Goal: Task Accomplishment & Management: Complete application form

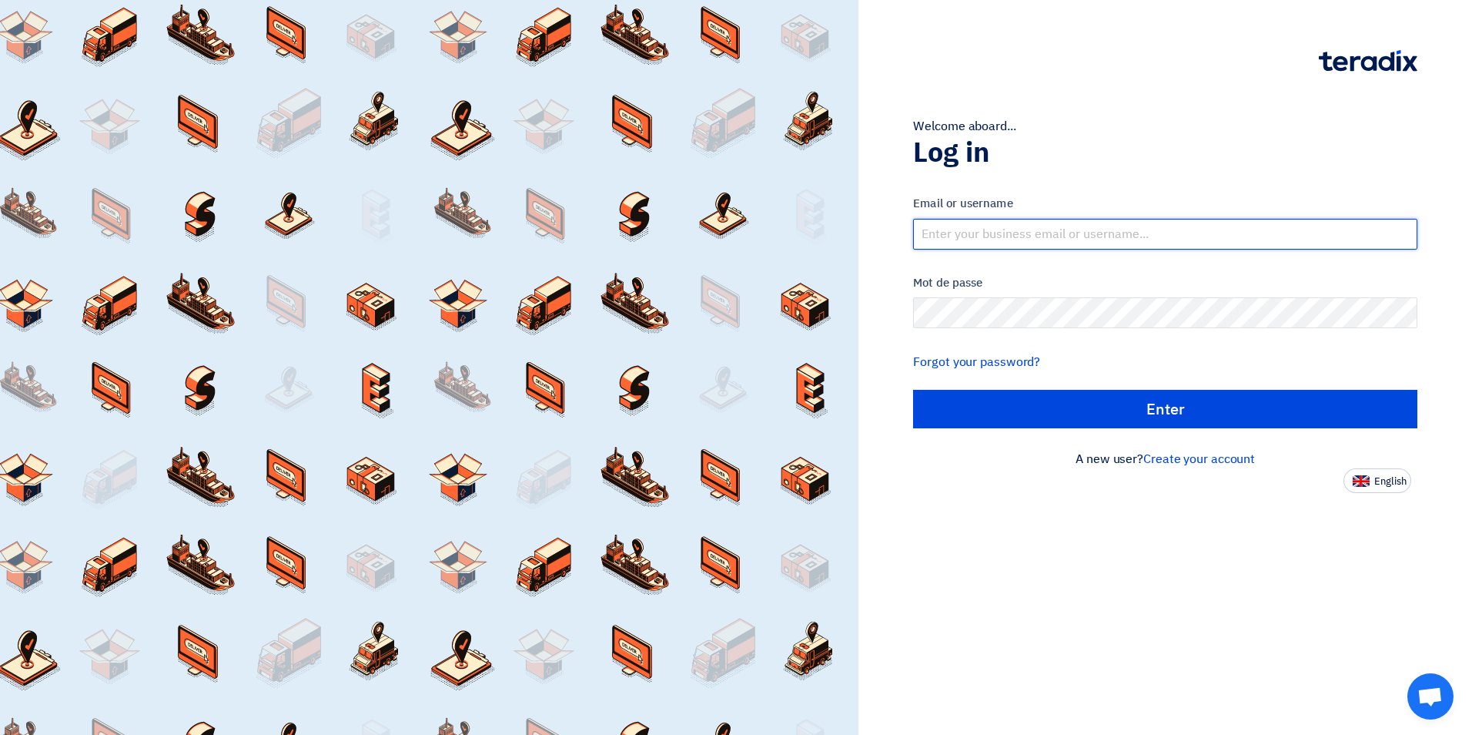
click at [1035, 239] on input "text" at bounding box center [1165, 234] width 504 height 31
type input "[EMAIL_ADDRESS][DOMAIN_NAME]"
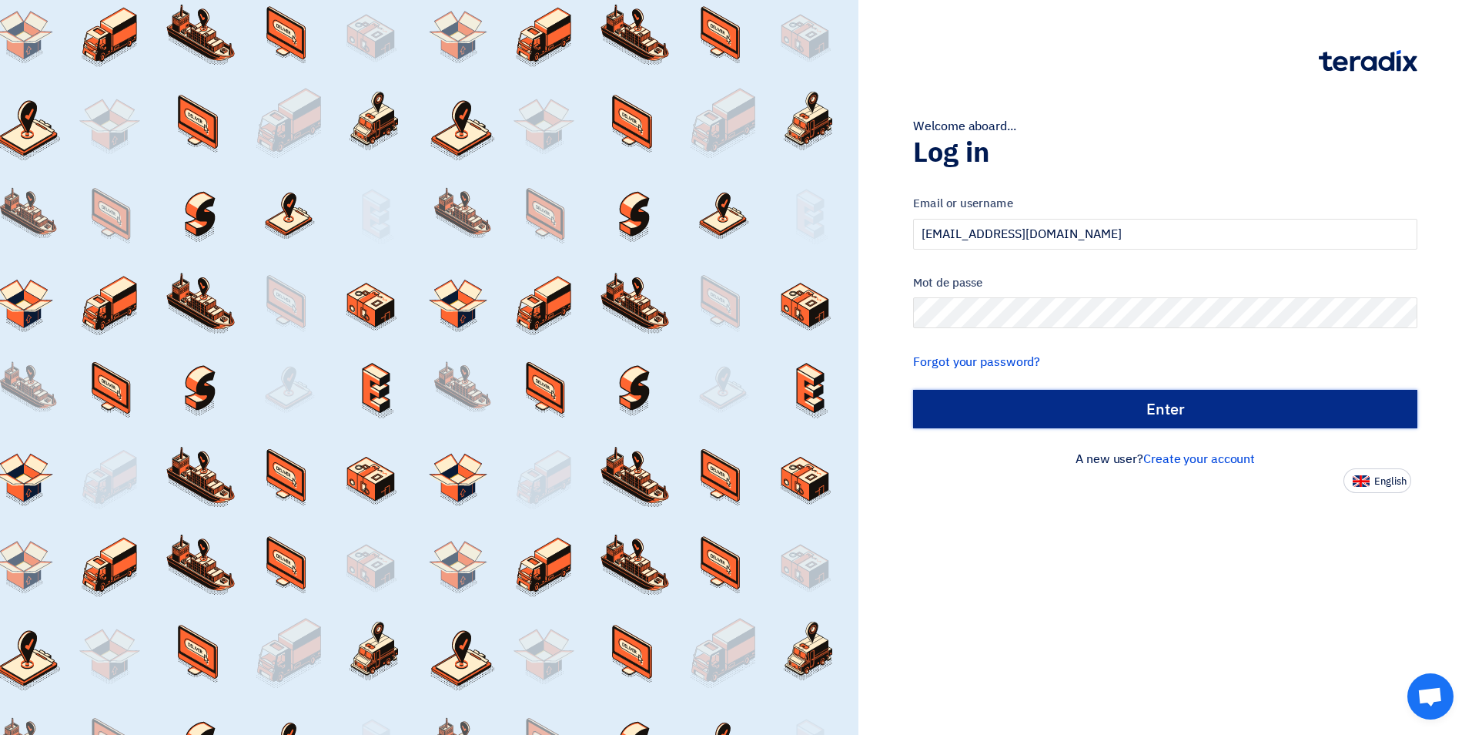
click at [1157, 418] on input "الدخول" at bounding box center [1165, 409] width 504 height 39
type input "Sign in"
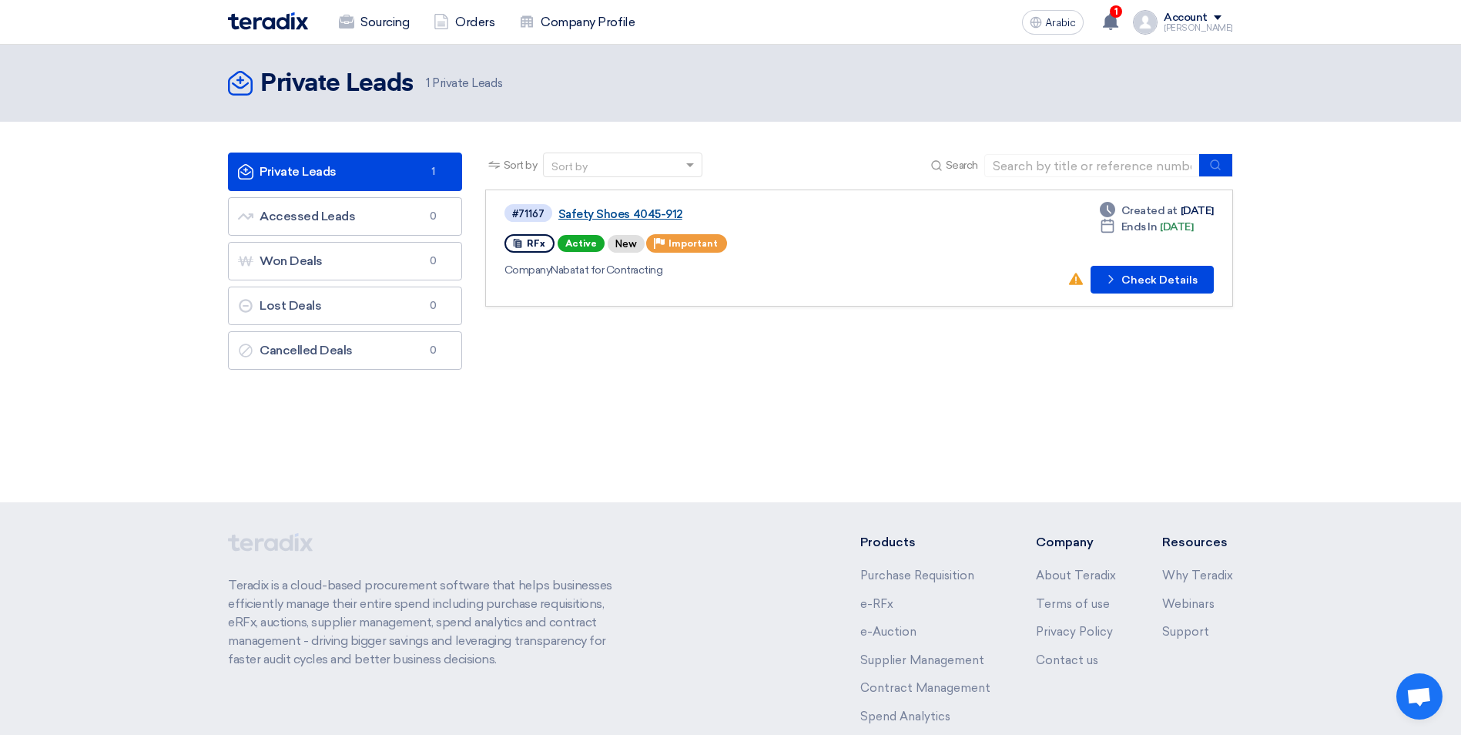
click at [620, 213] on link "Safety Shoes 4045-912" at bounding box center [750, 214] width 385 height 14
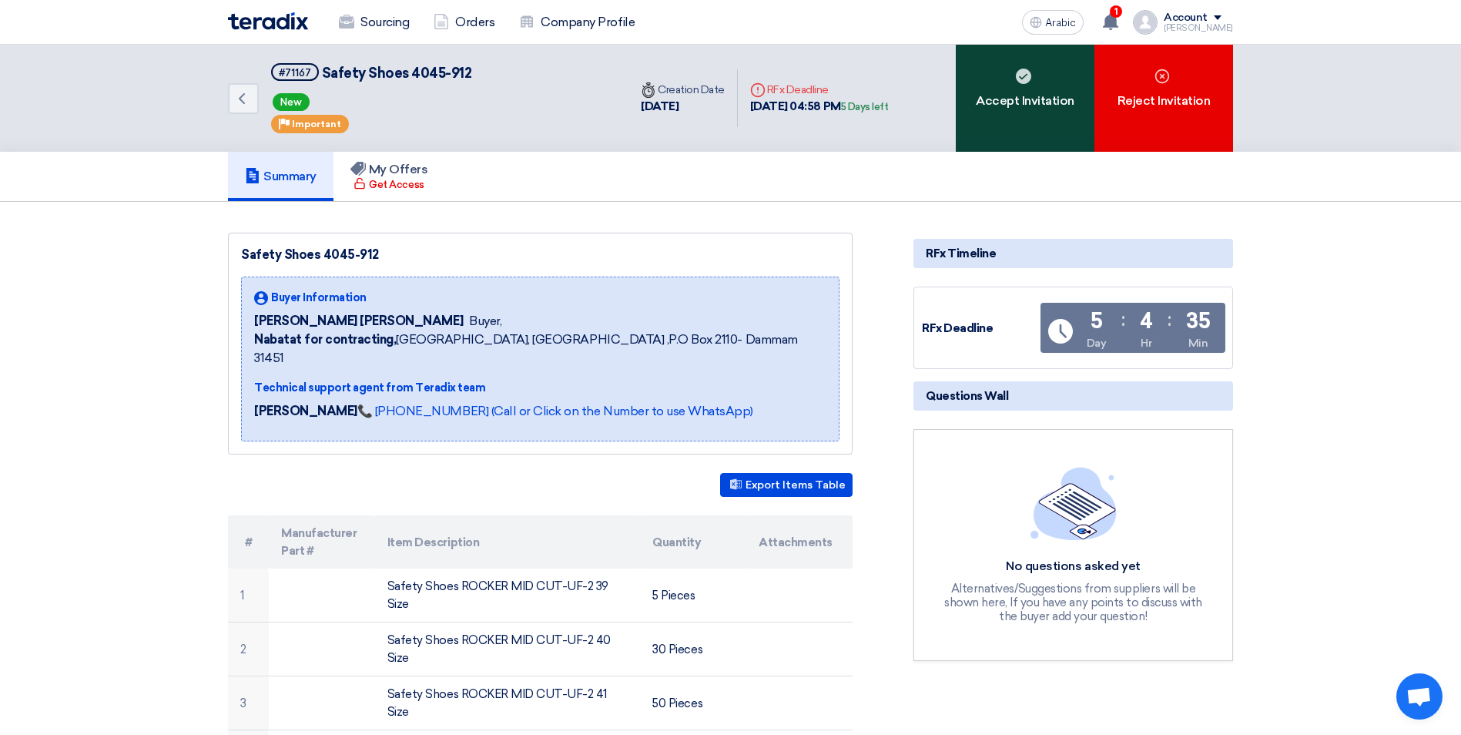
click at [1044, 102] on font "Accept Invitation" at bounding box center [1025, 101] width 99 height 18
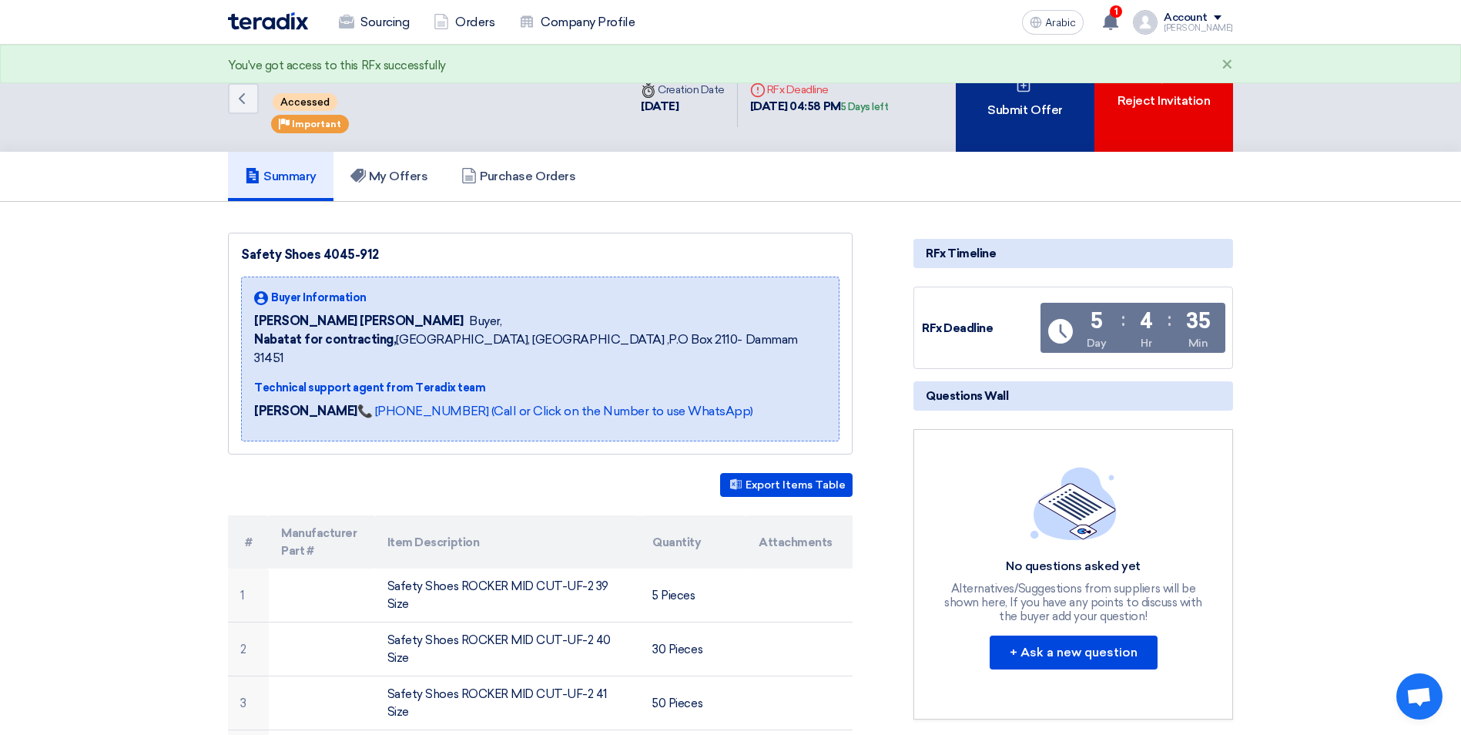
click at [1022, 116] on font "Submit Offer" at bounding box center [1024, 110] width 75 height 18
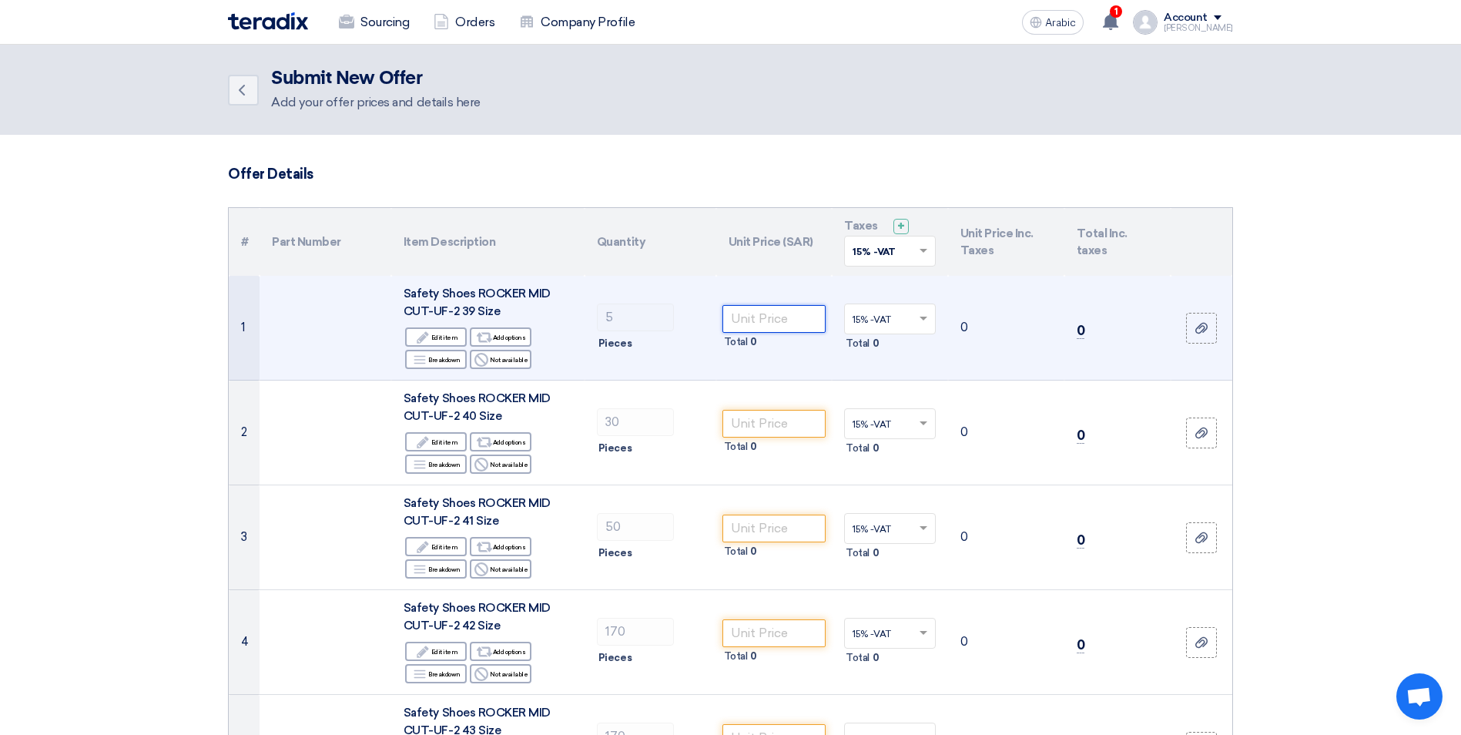
click at [755, 316] on input "number" at bounding box center [774, 319] width 104 height 28
type input "54"
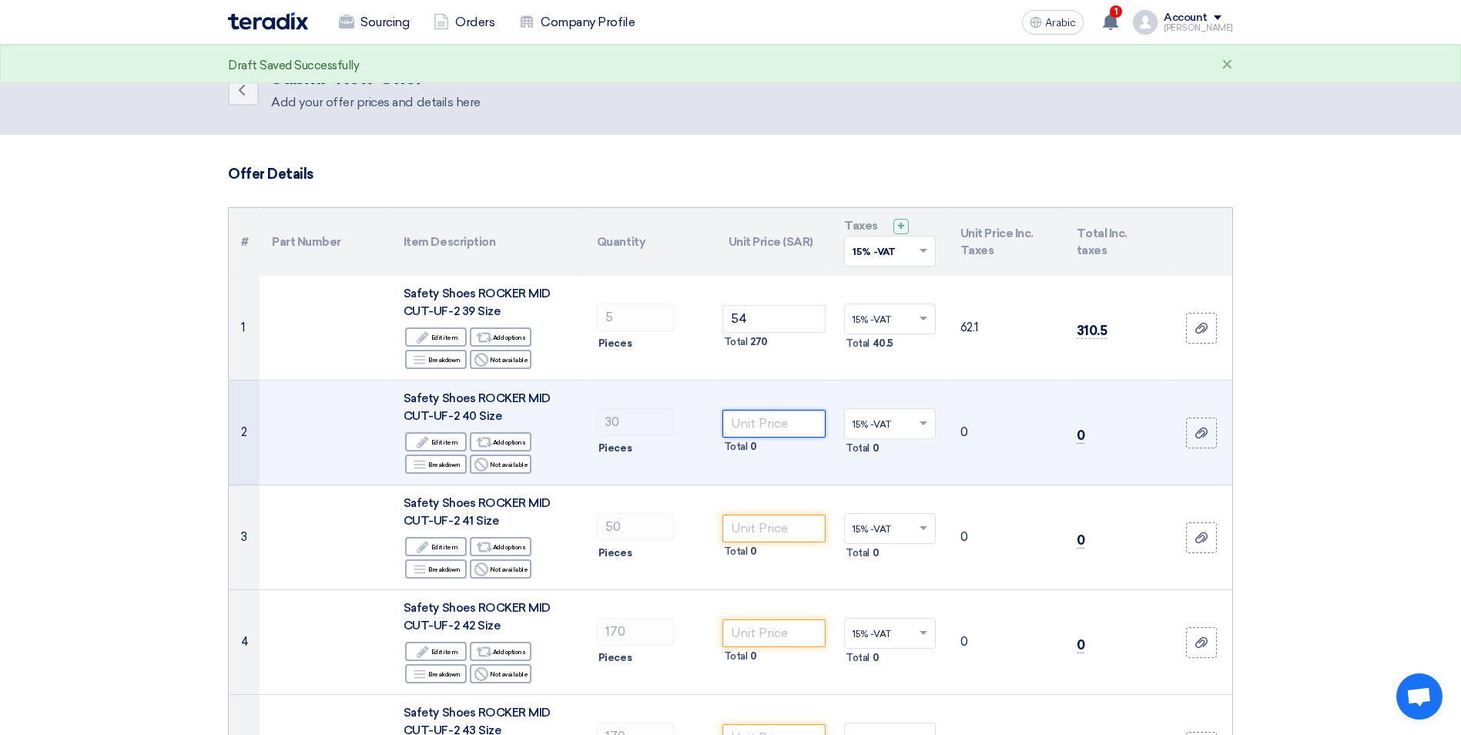
click at [798, 430] on input "number" at bounding box center [774, 424] width 104 height 28
type input "54"
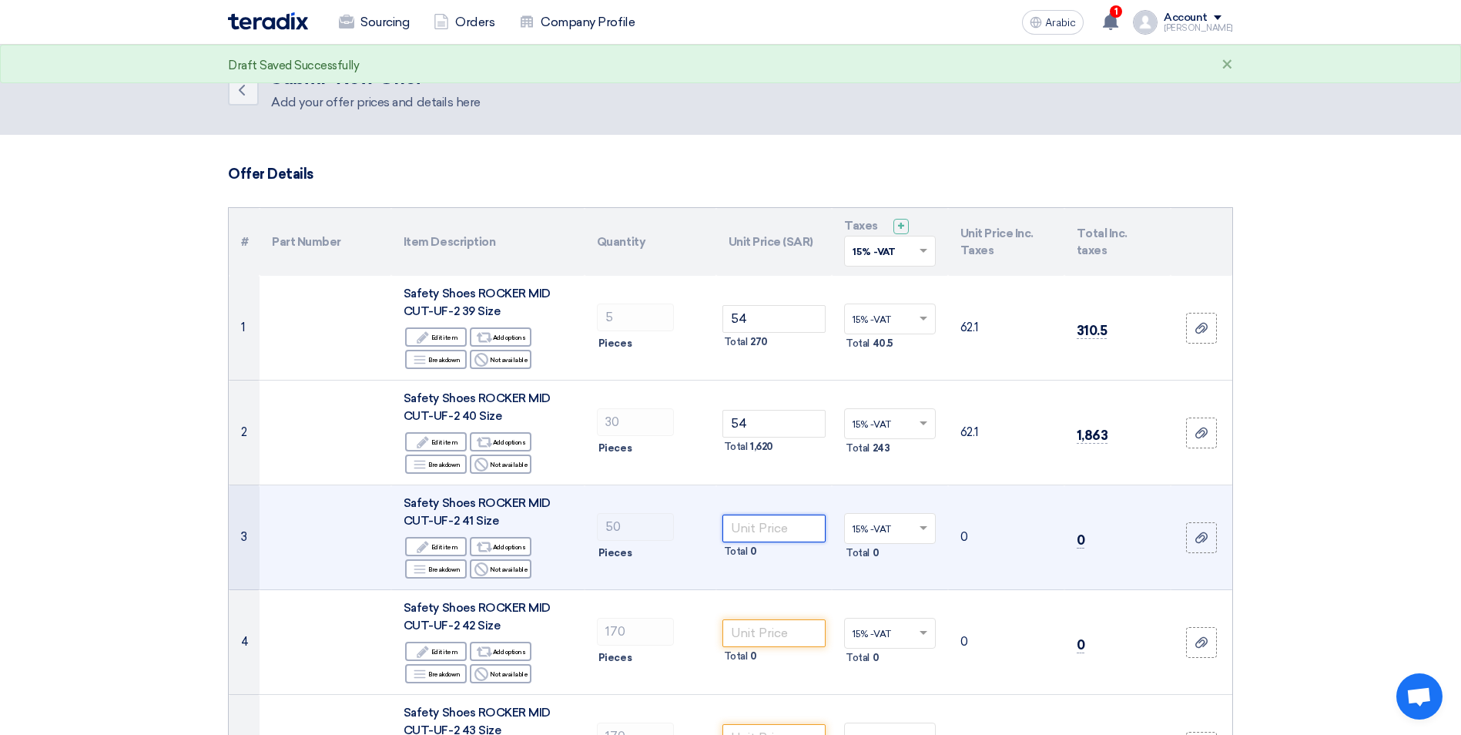
click at [779, 528] on input "number" at bounding box center [774, 528] width 104 height 28
type input "54"
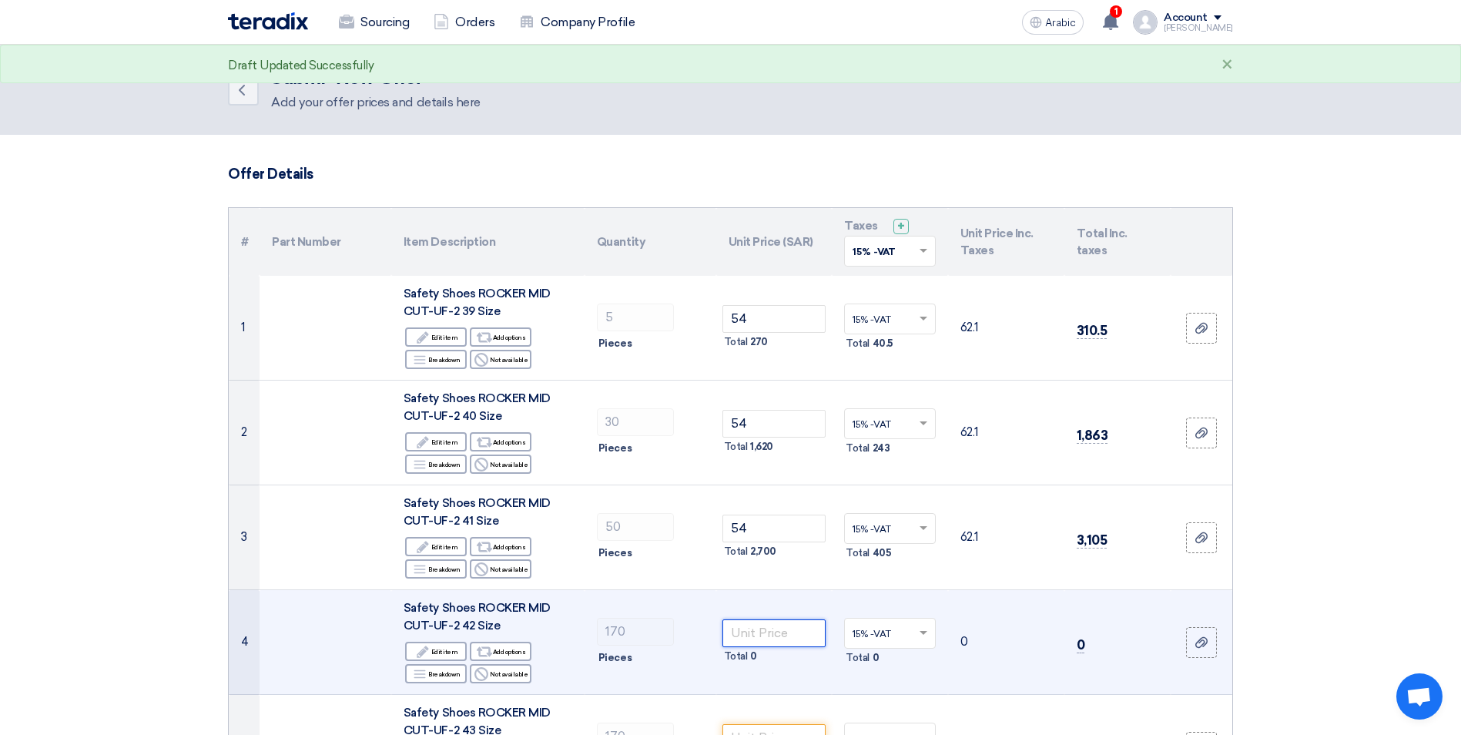
click at [788, 642] on input "number" at bounding box center [774, 633] width 104 height 28
type input "54"
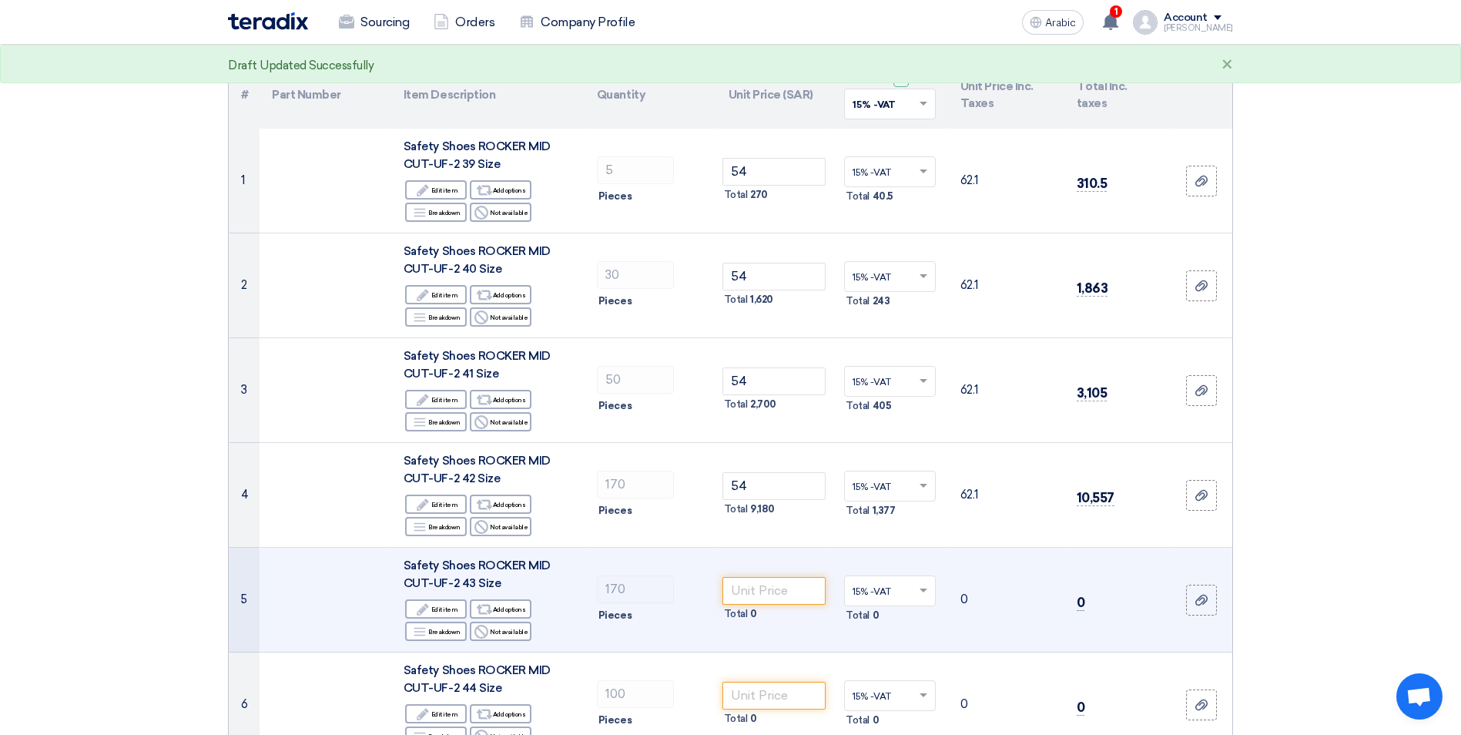
scroll to position [154, 0]
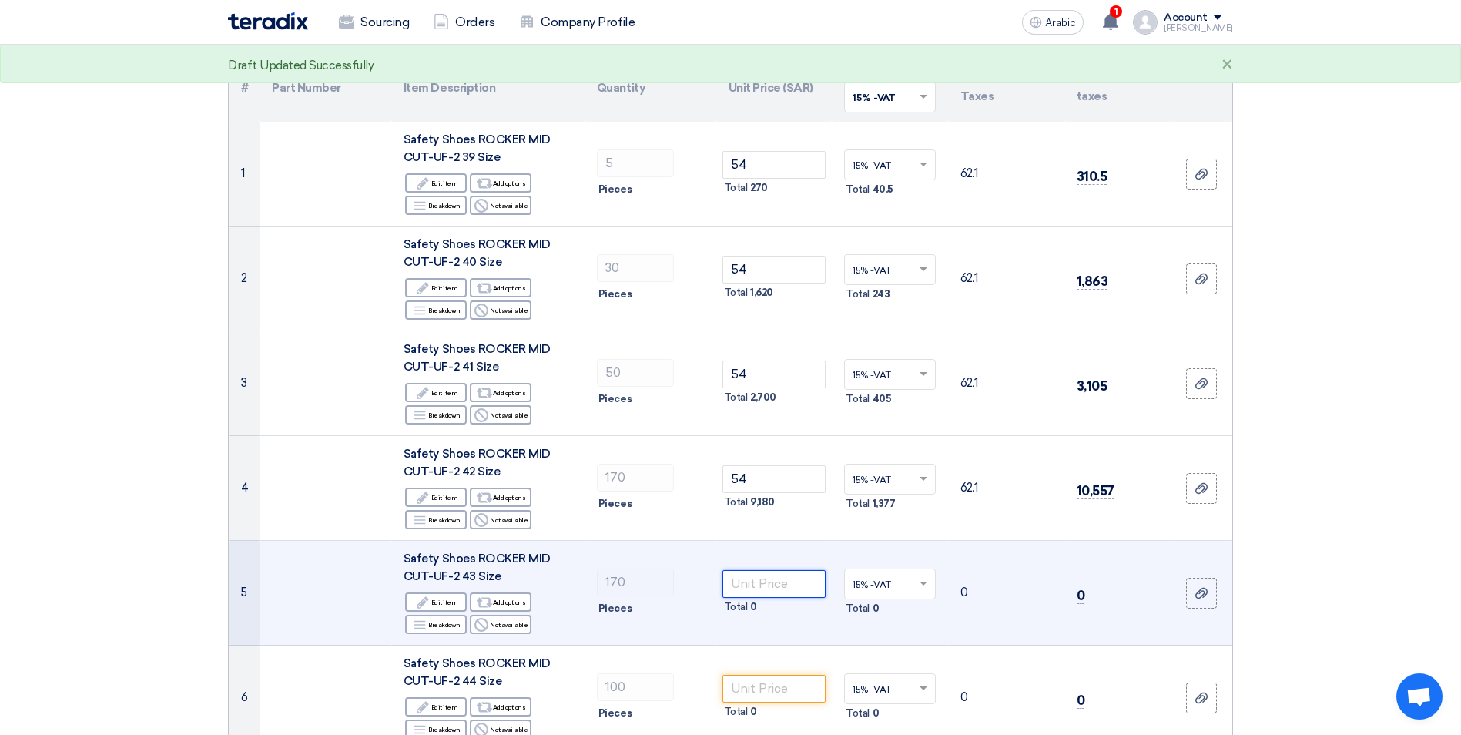
click at [793, 581] on input "number" at bounding box center [774, 584] width 104 height 28
type input "54"
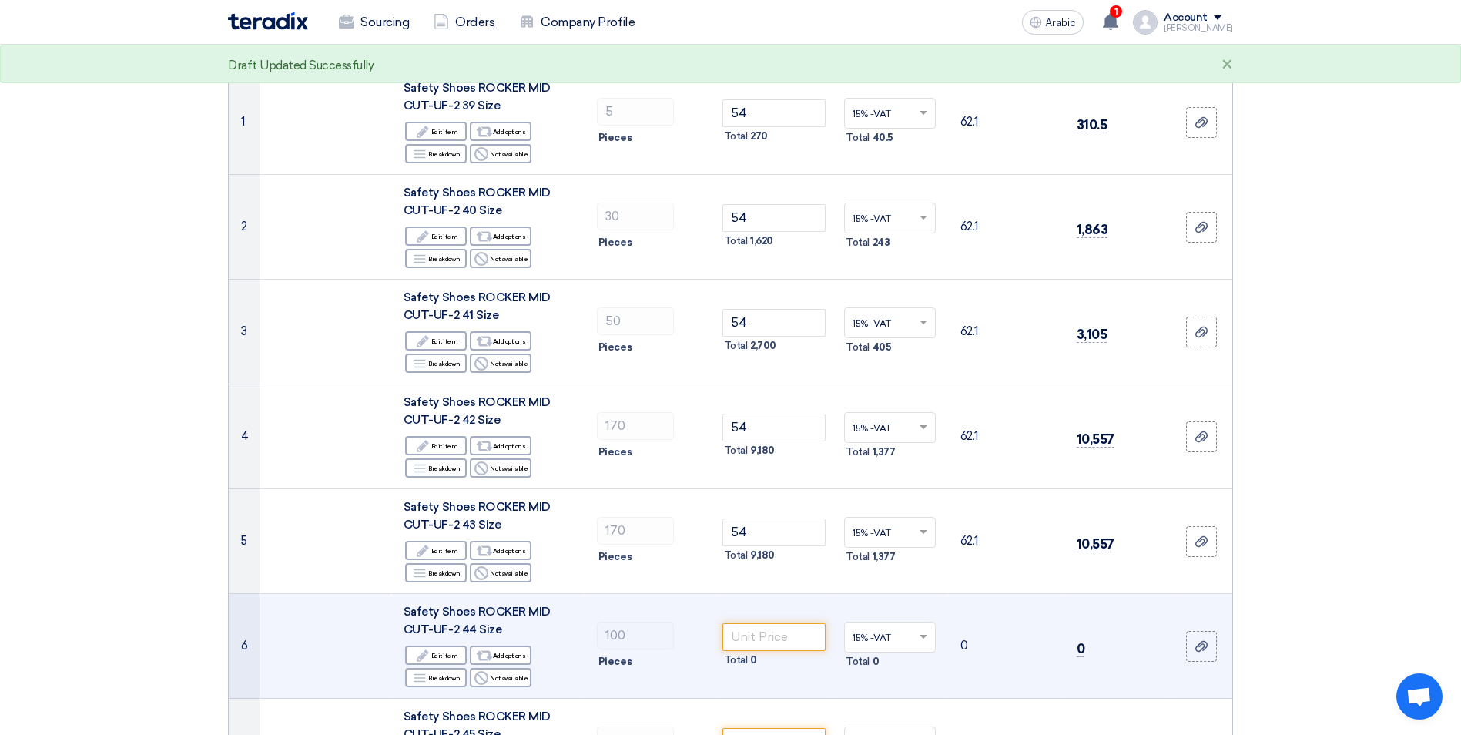
scroll to position [231, 0]
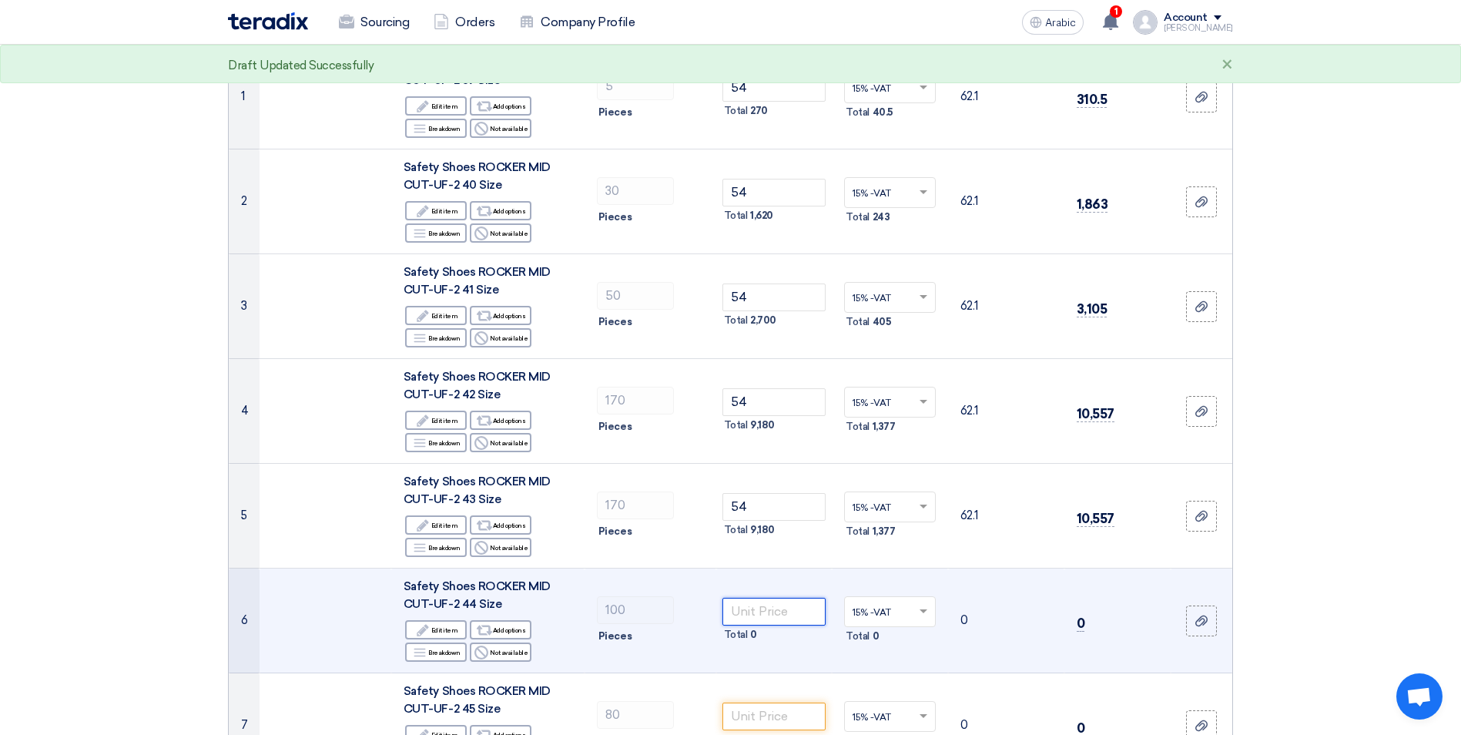
click at [798, 618] on input "number" at bounding box center [774, 612] width 104 height 28
type input "54"
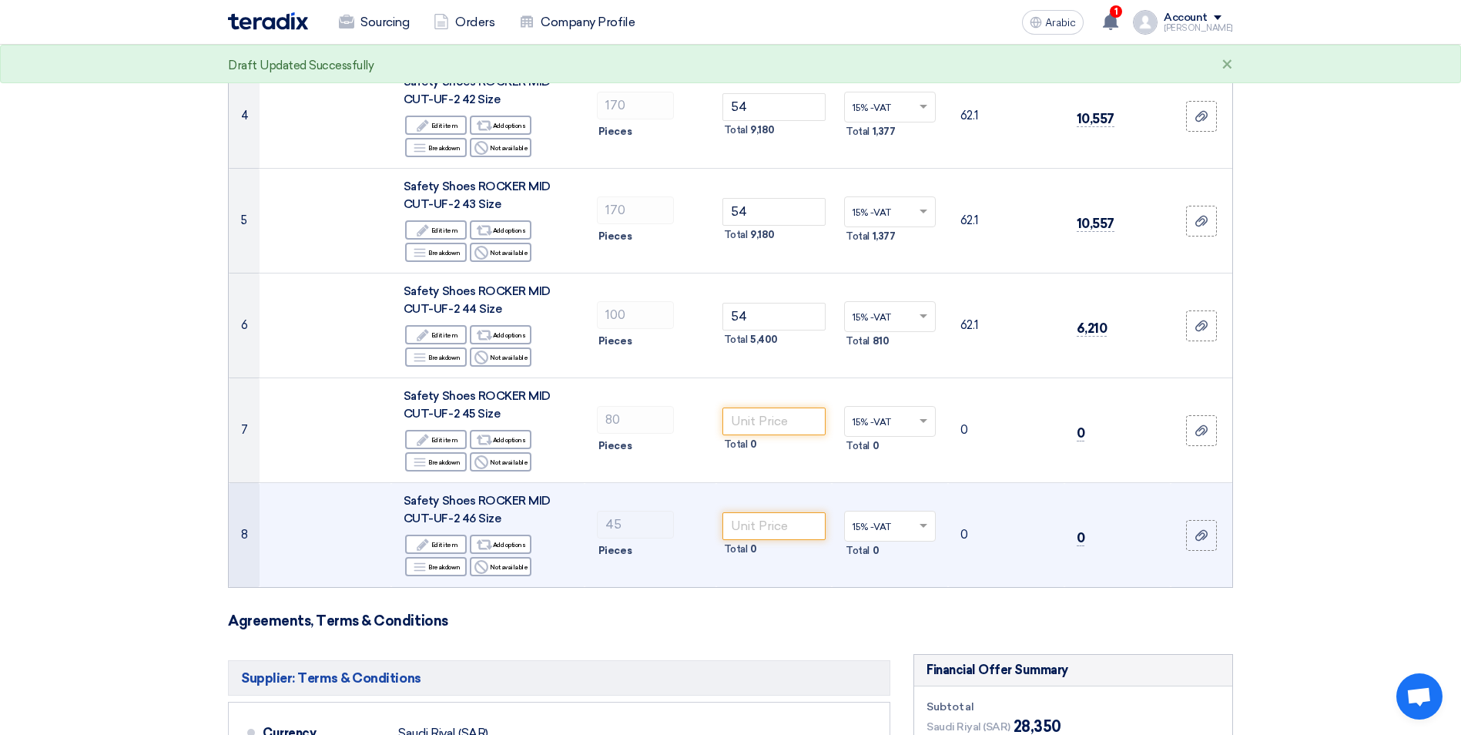
scroll to position [539, 0]
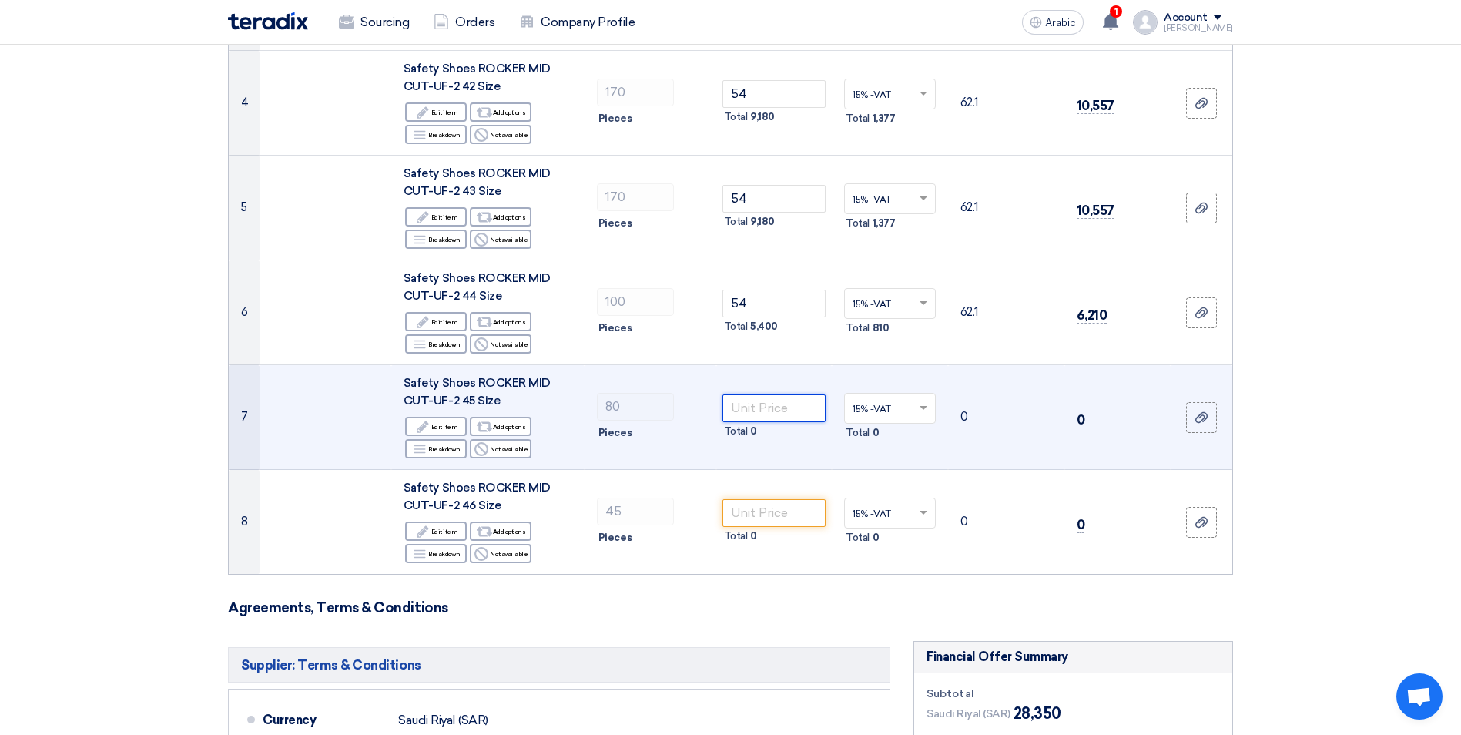
click at [775, 407] on input "number" at bounding box center [774, 408] width 104 height 28
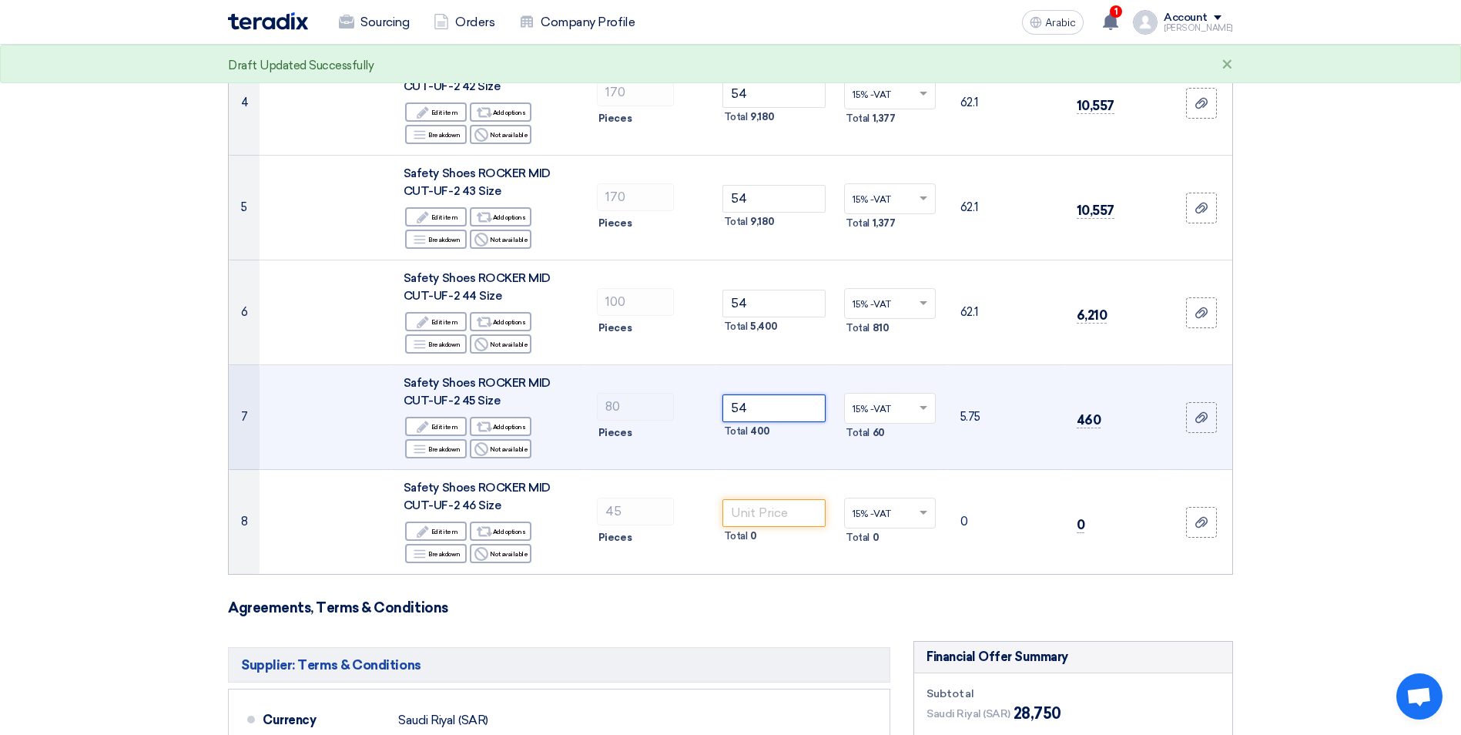
type input "54"
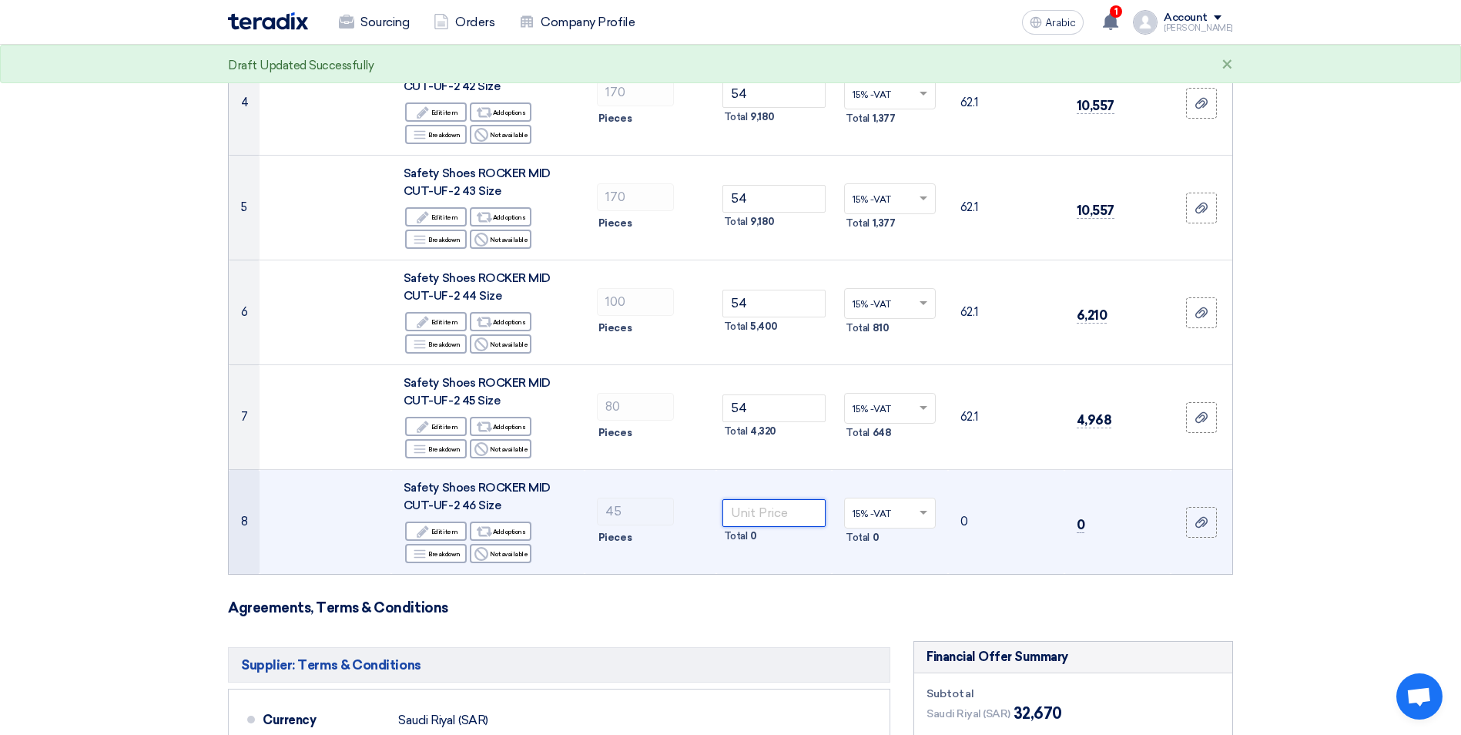
click at [769, 508] on input "number" at bounding box center [774, 513] width 104 height 28
type input "54"
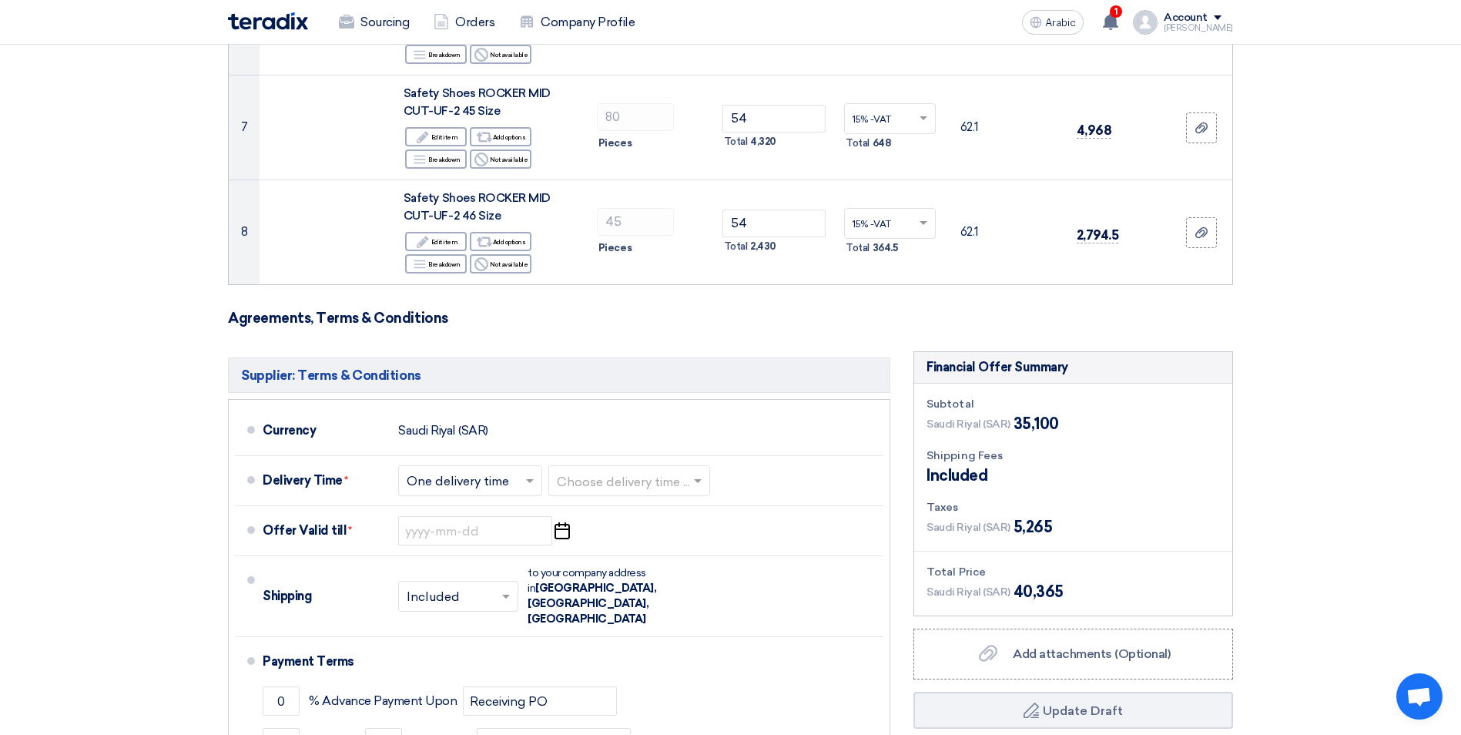
scroll to position [847, 0]
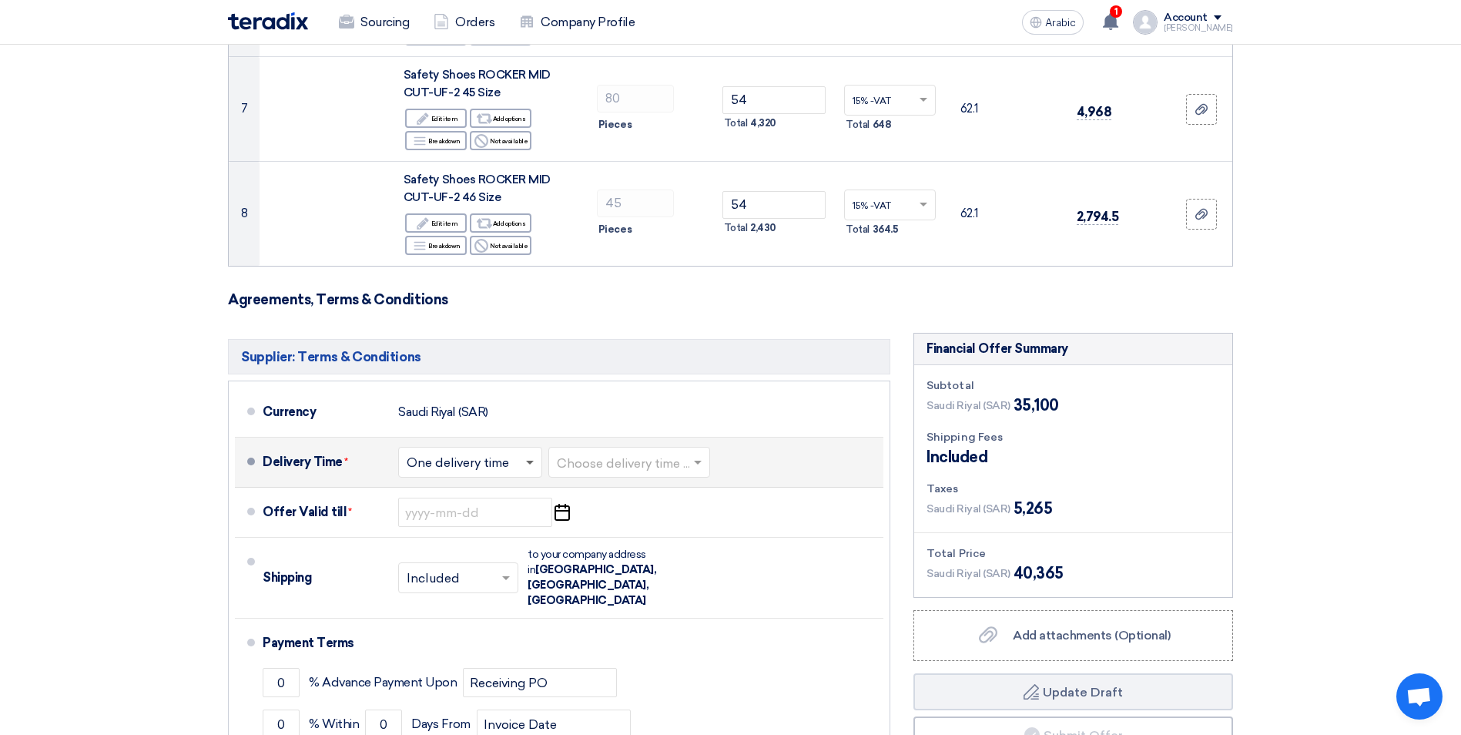
click at [527, 461] on span at bounding box center [530, 463] width 8 height 5
click at [484, 524] on span "One delivery time" at bounding box center [460, 523] width 106 height 15
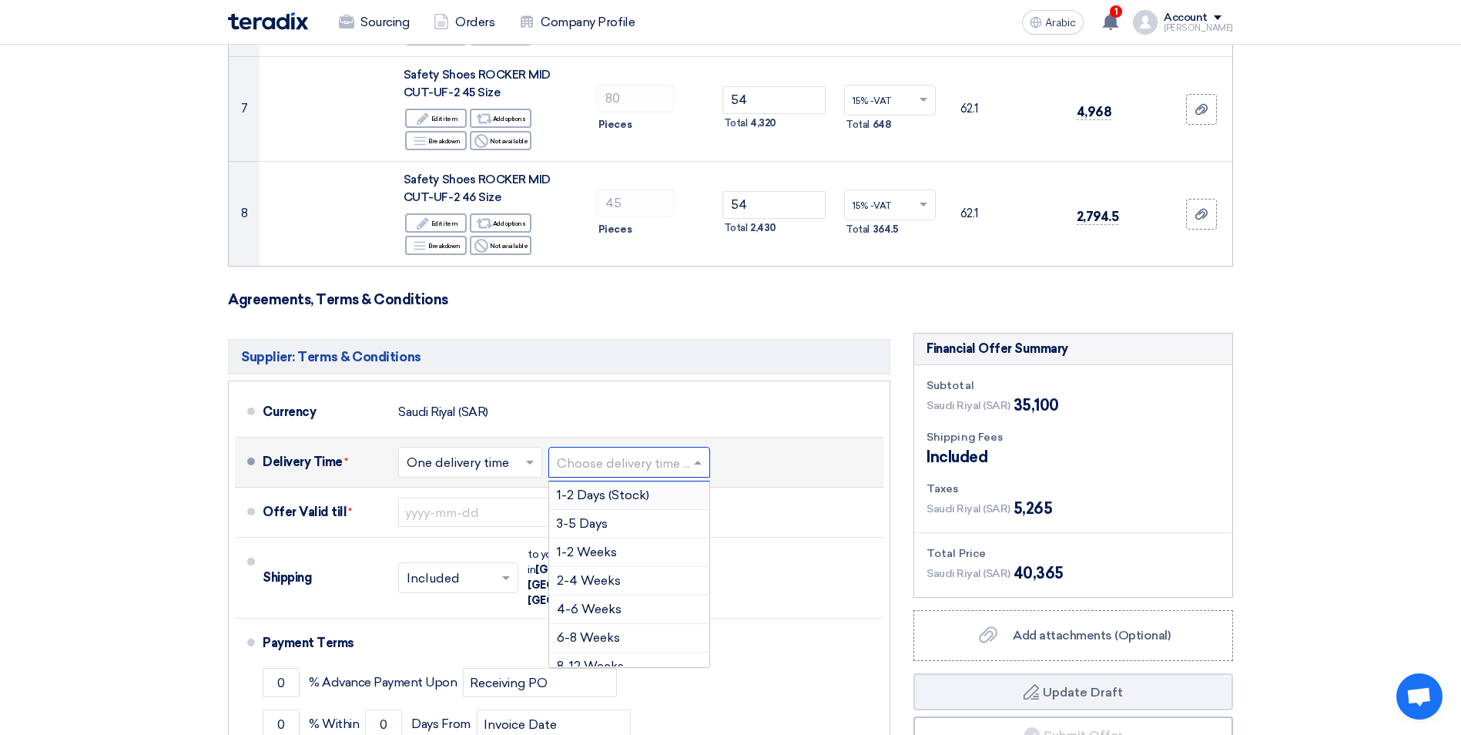
click at [609, 471] on input "text" at bounding box center [630, 464] width 146 height 22
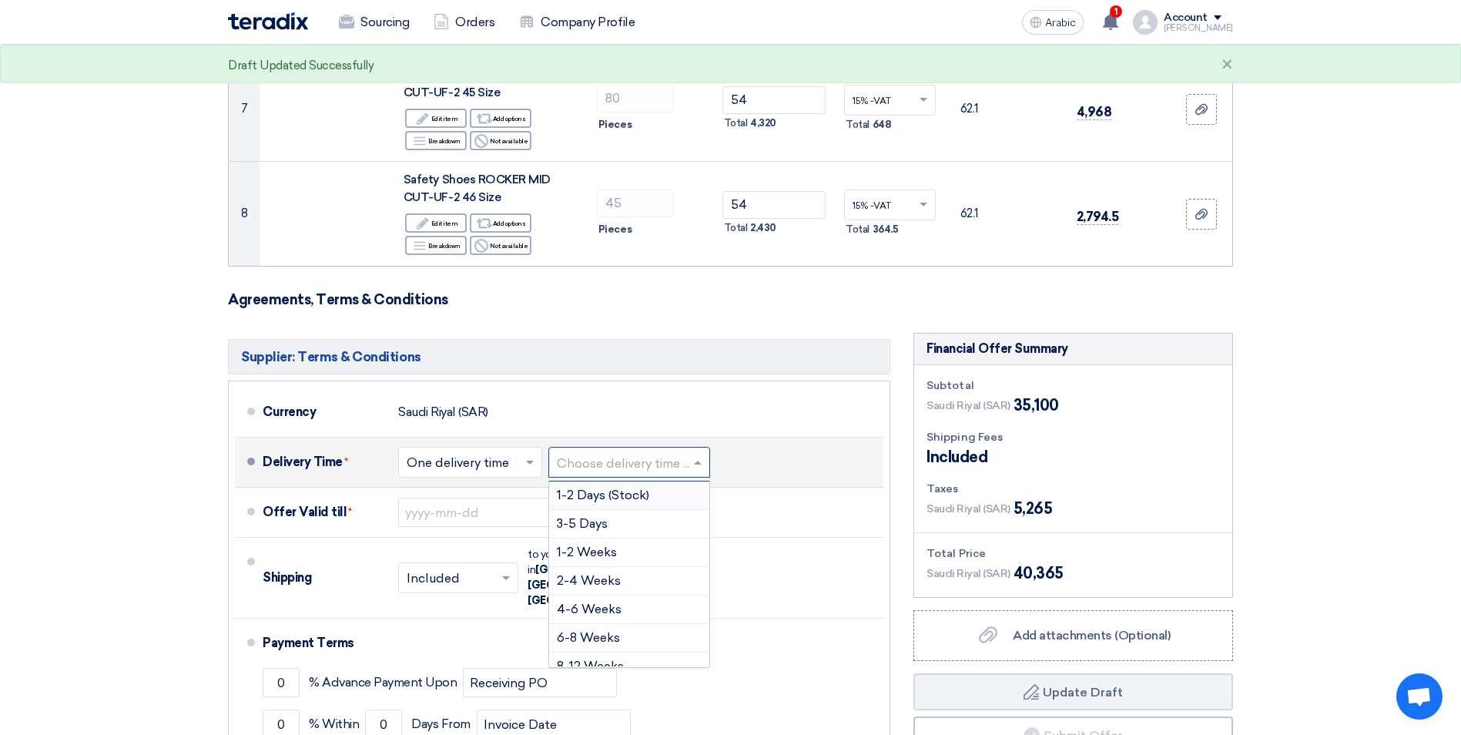
click at [613, 492] on span "1-2 Days (Stock)" at bounding box center [603, 494] width 92 height 15
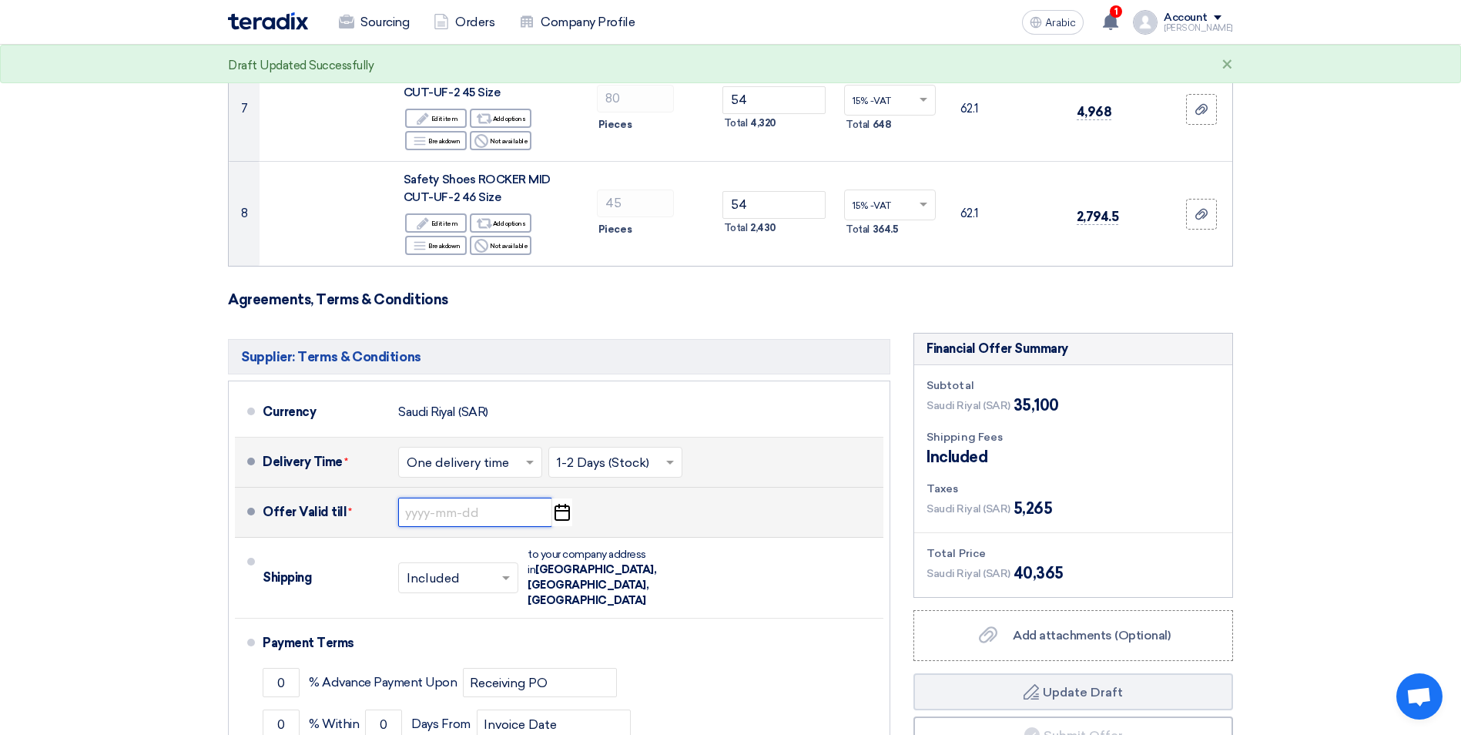
click at [482, 504] on input at bounding box center [475, 511] width 154 height 29
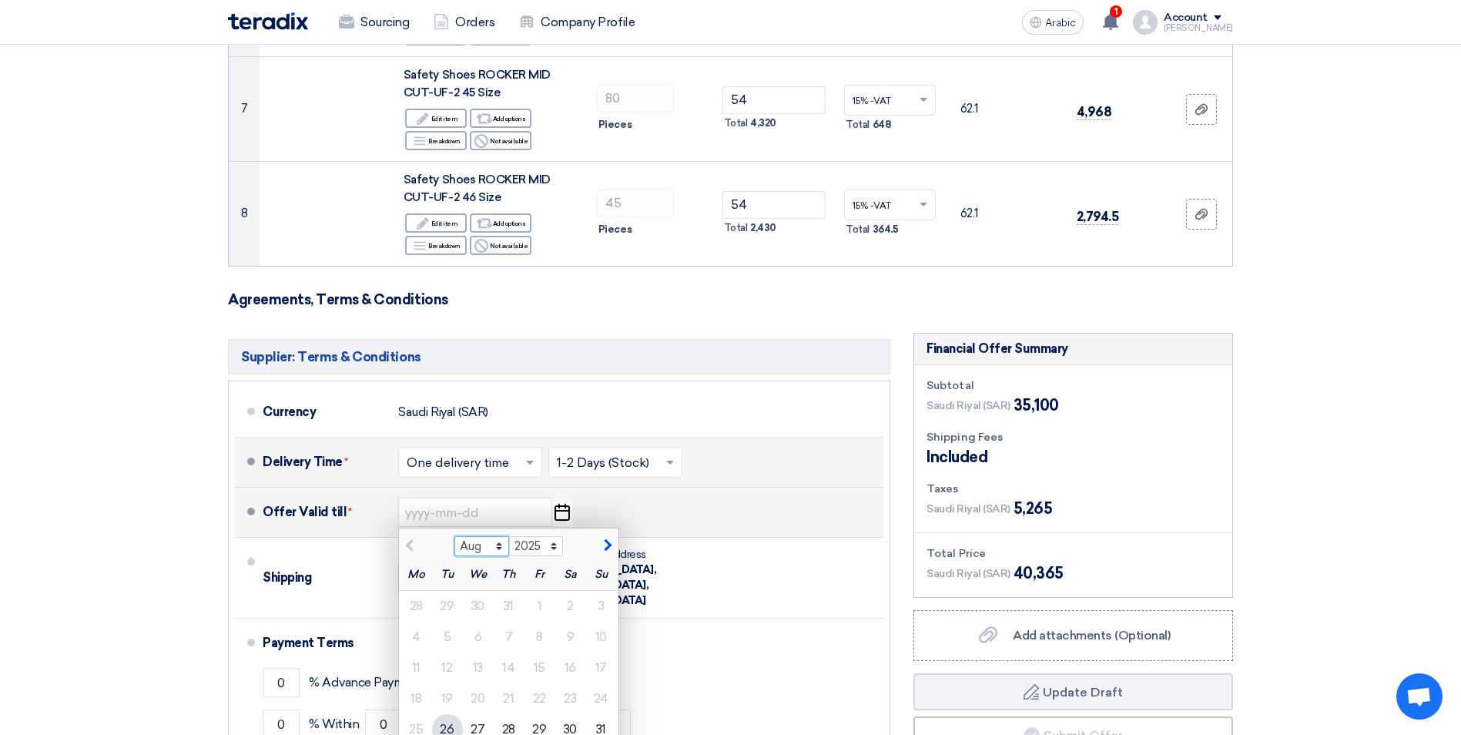
click at [499, 548] on select "Aug Sep Oct Nov Dec" at bounding box center [481, 546] width 55 height 20
select select "9"
click at [454, 536] on select "Aug Sep Oct Nov Dec" at bounding box center [481, 546] width 55 height 20
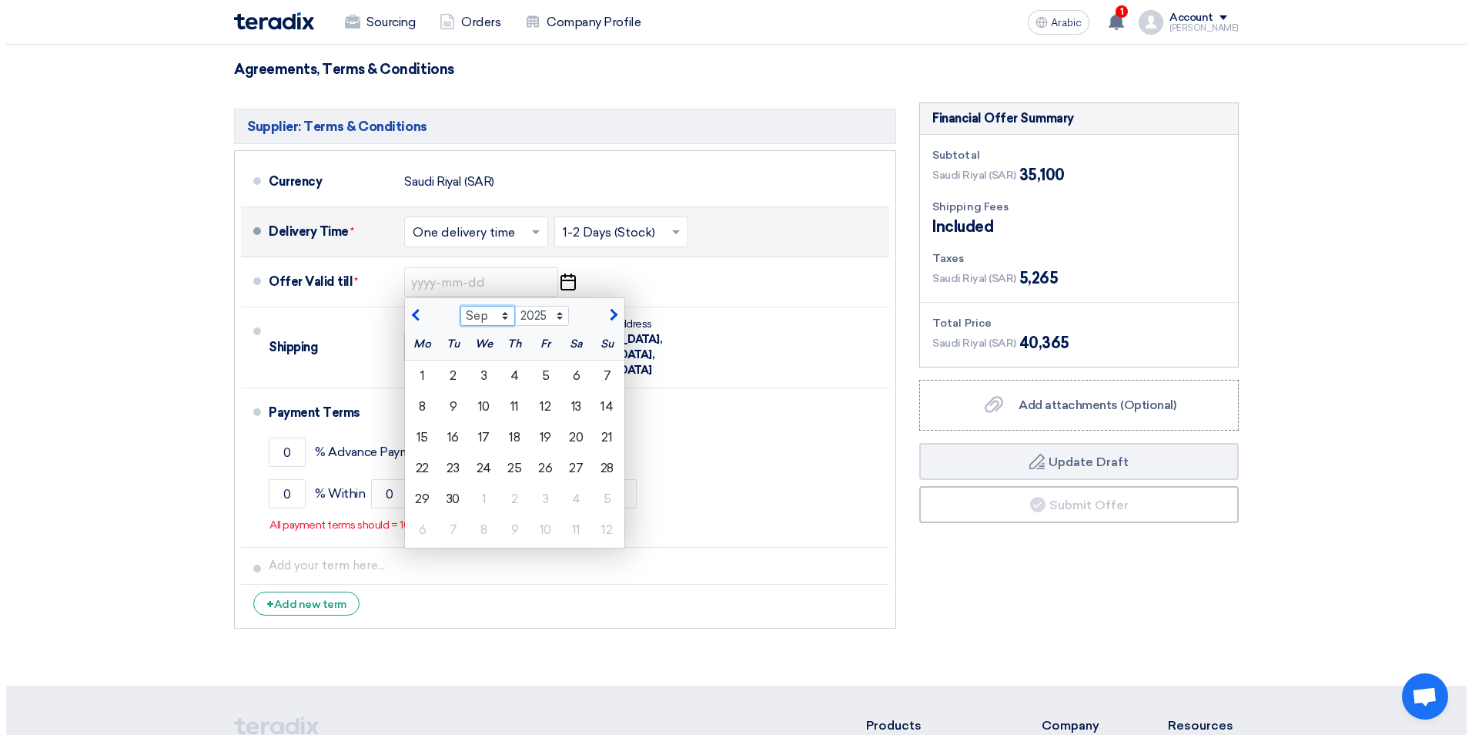
scroll to position [1078, 0]
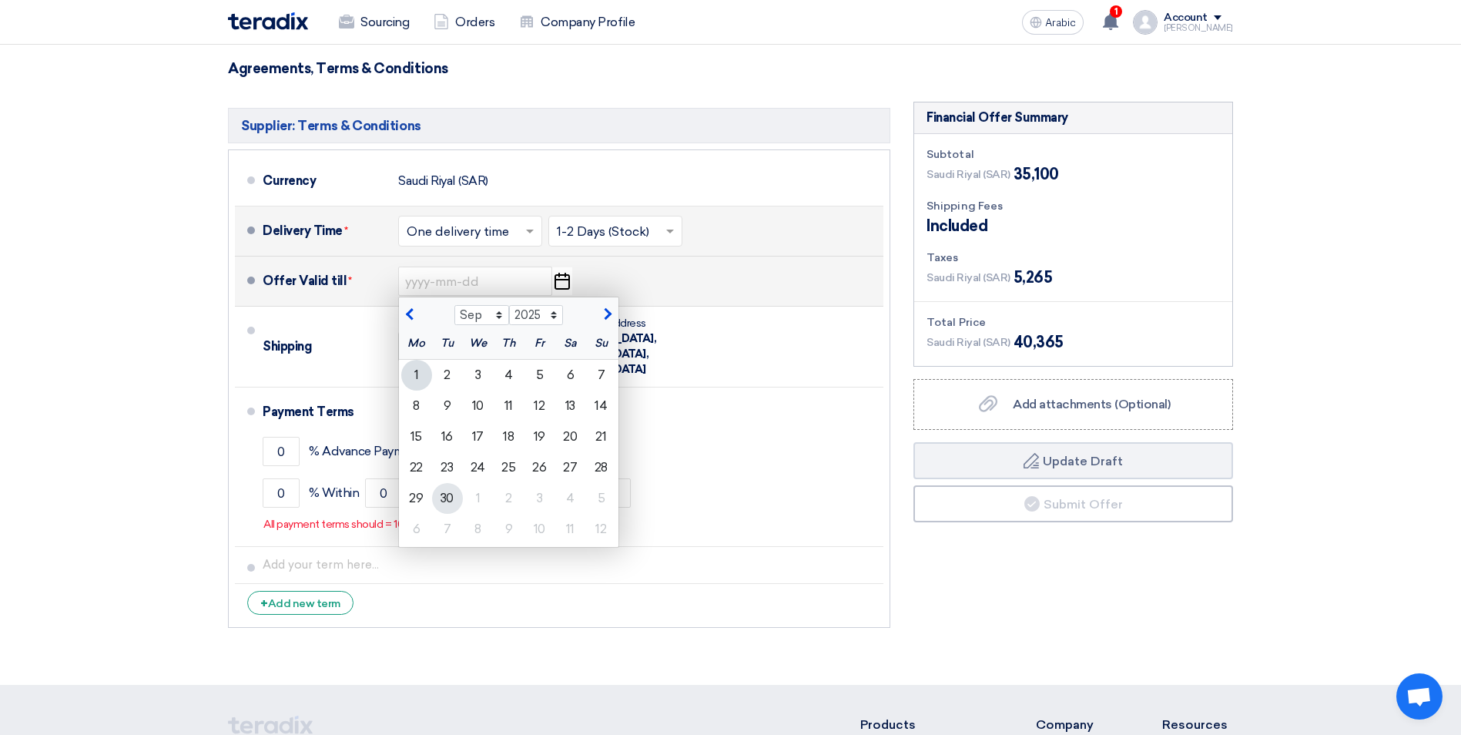
click at [448, 501] on div "30" at bounding box center [447, 498] width 31 height 31
type input "[DATE]"
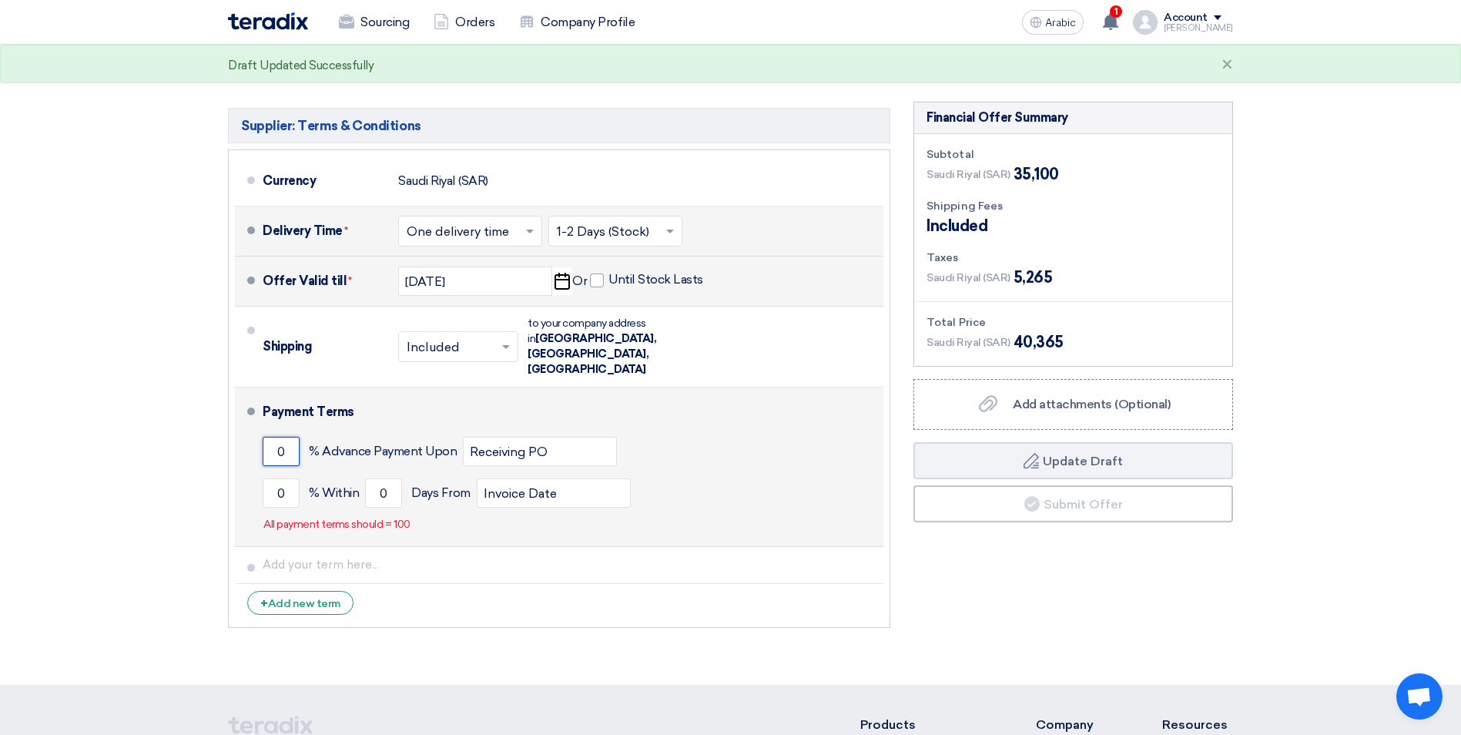
drag, startPoint x: 292, startPoint y: 422, endPoint x: 250, endPoint y: 424, distance: 41.6
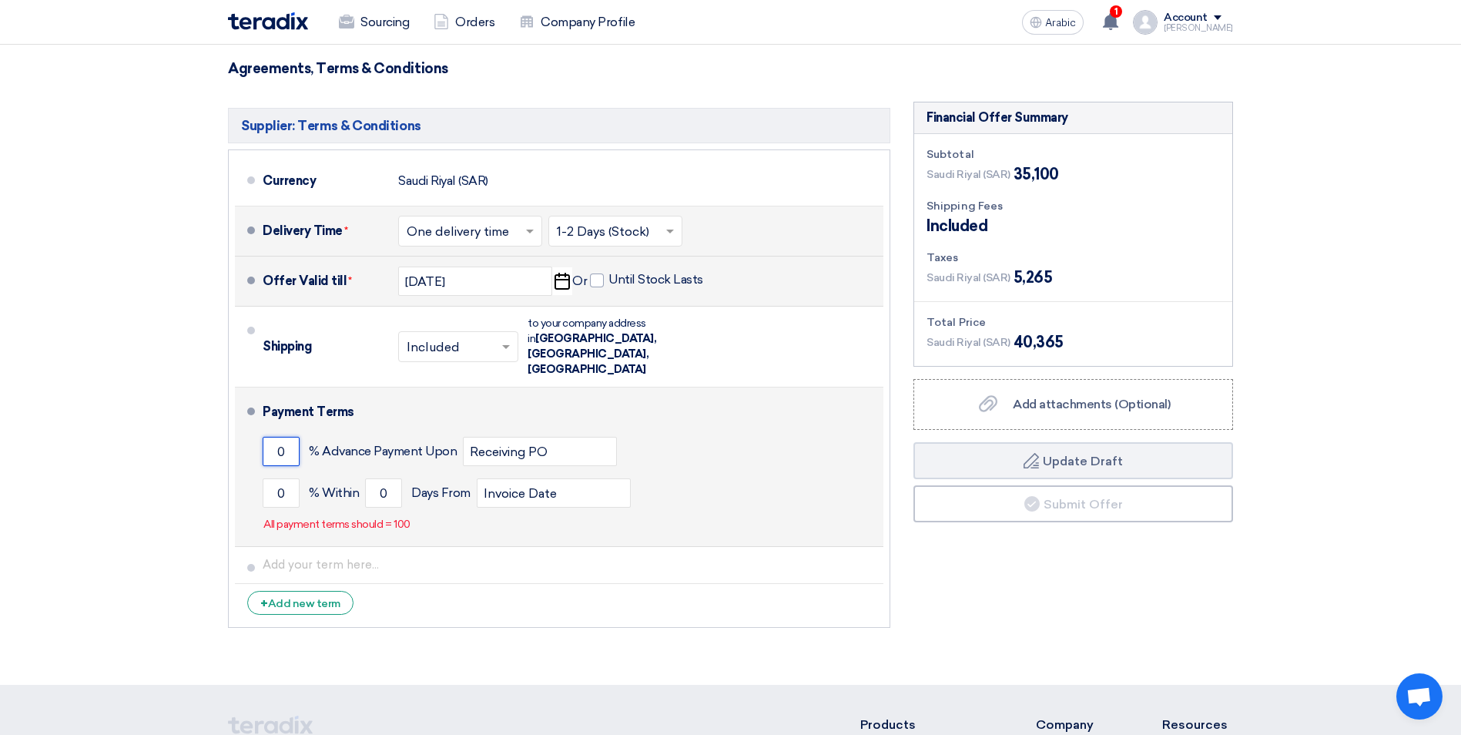
click at [250, 424] on li "Payment Terms 0 % Advance Payment Upon Receiving PO 0 % Within 0" at bounding box center [559, 466] width 648 height 159
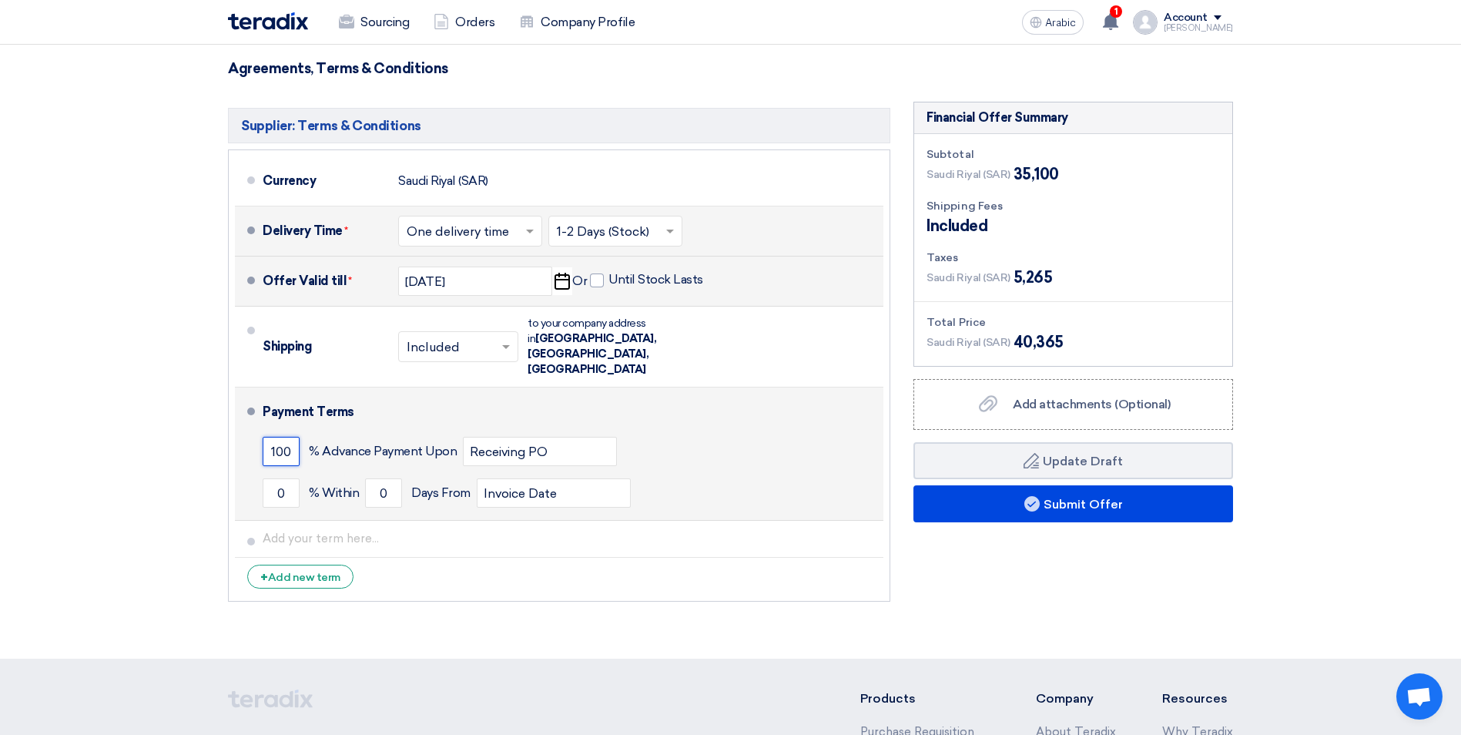
type input "100"
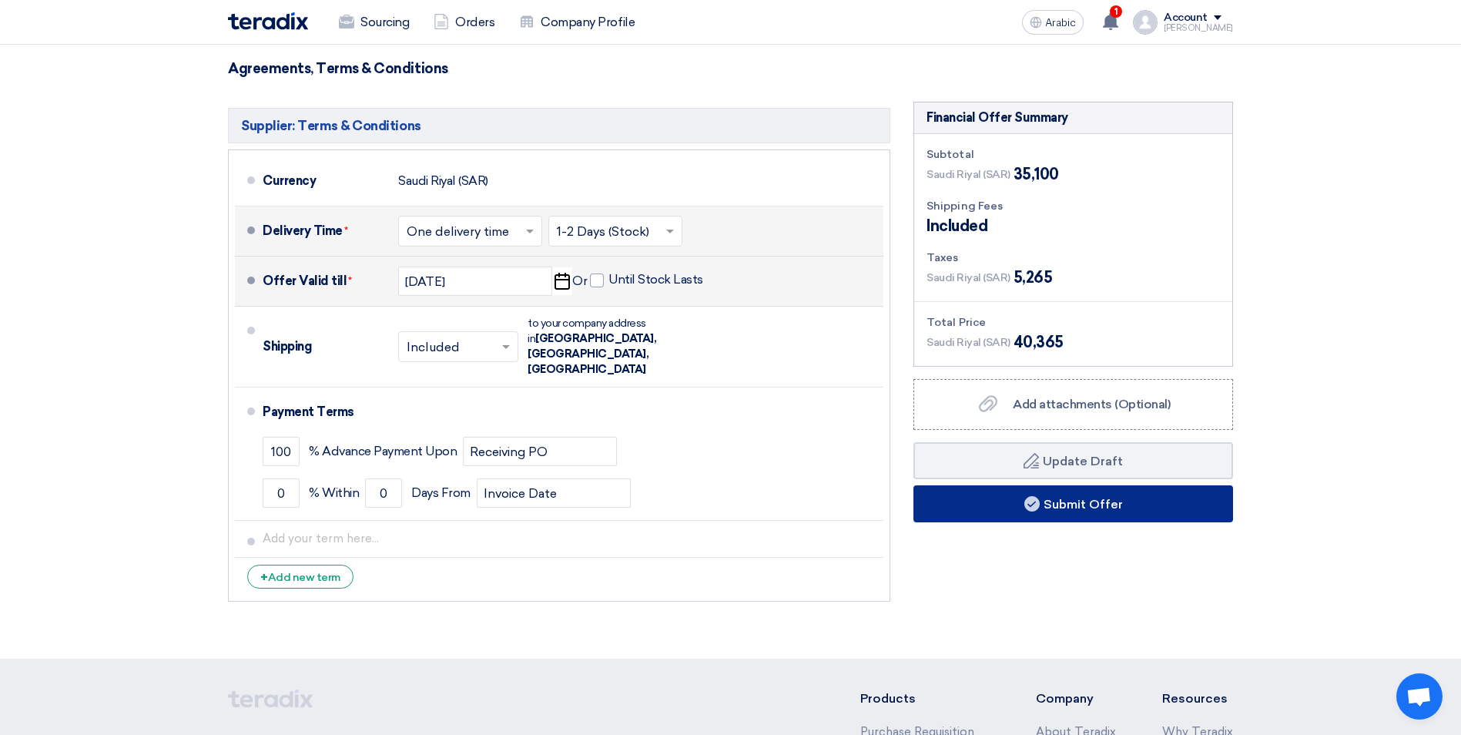
click at [1108, 501] on font "Submit Offer" at bounding box center [1082, 504] width 79 height 15
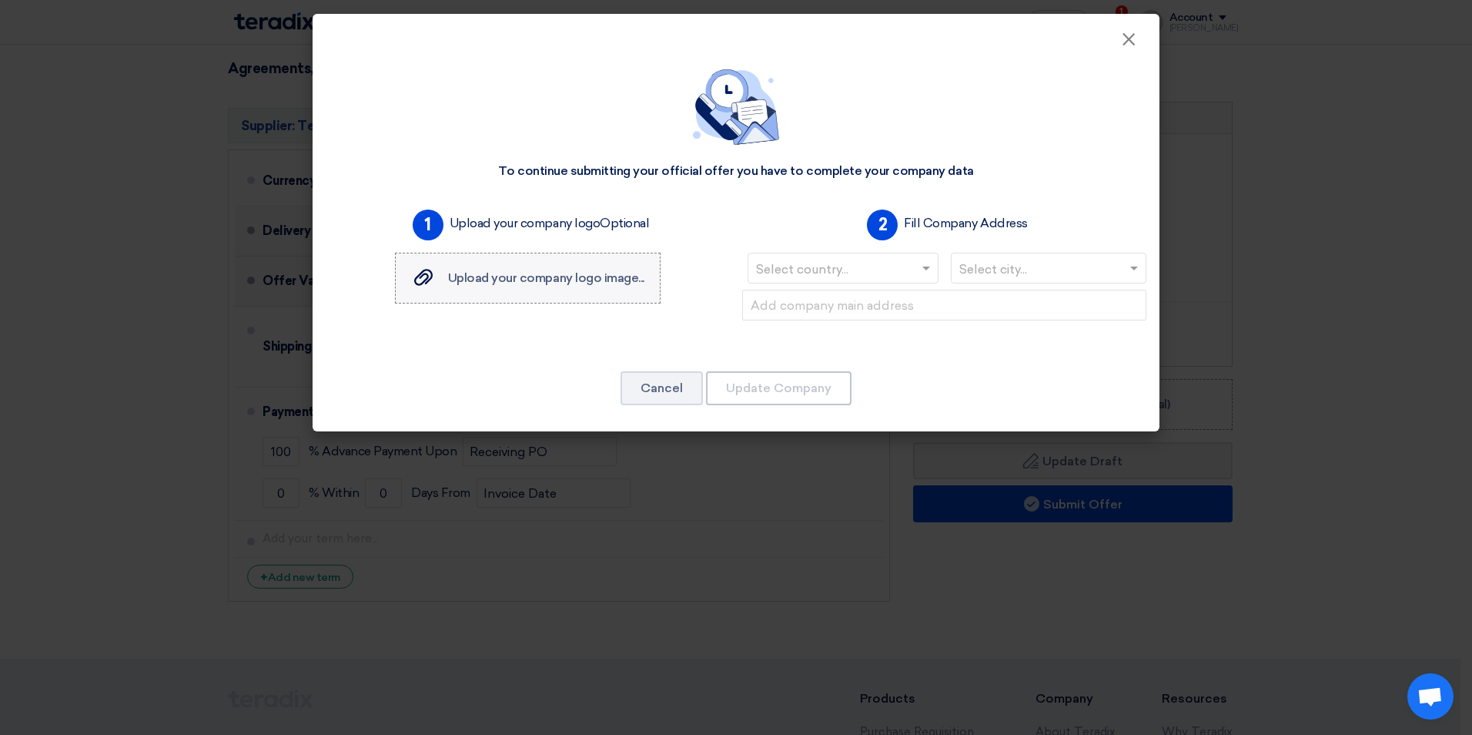
click at [551, 280] on span "Upload your company logo image..." at bounding box center [546, 277] width 196 height 15
click at [0, 0] on input "Upload your company logo image... Upload your company logo image..." at bounding box center [0, 0] width 0 height 0
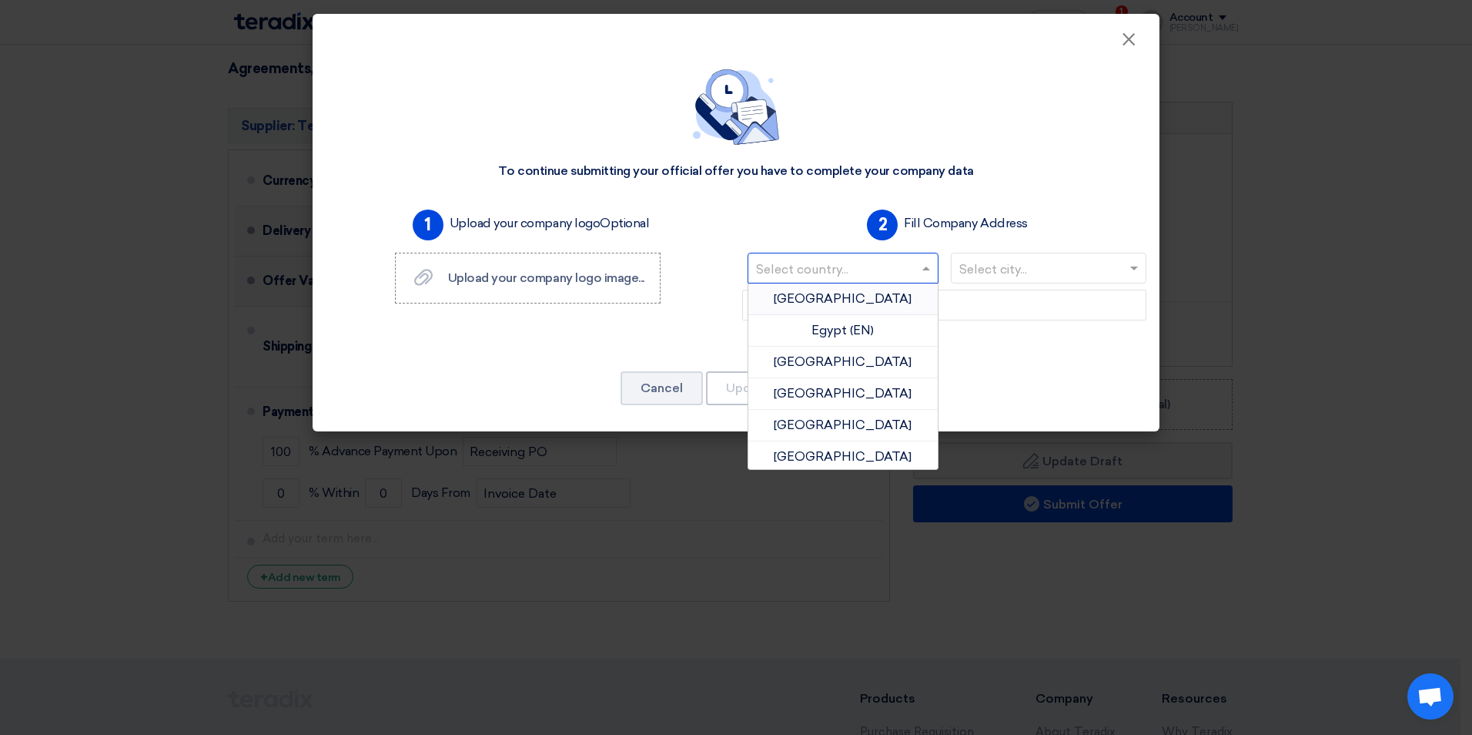
click at [893, 275] on input "text" at bounding box center [835, 269] width 159 height 25
type input "sa"
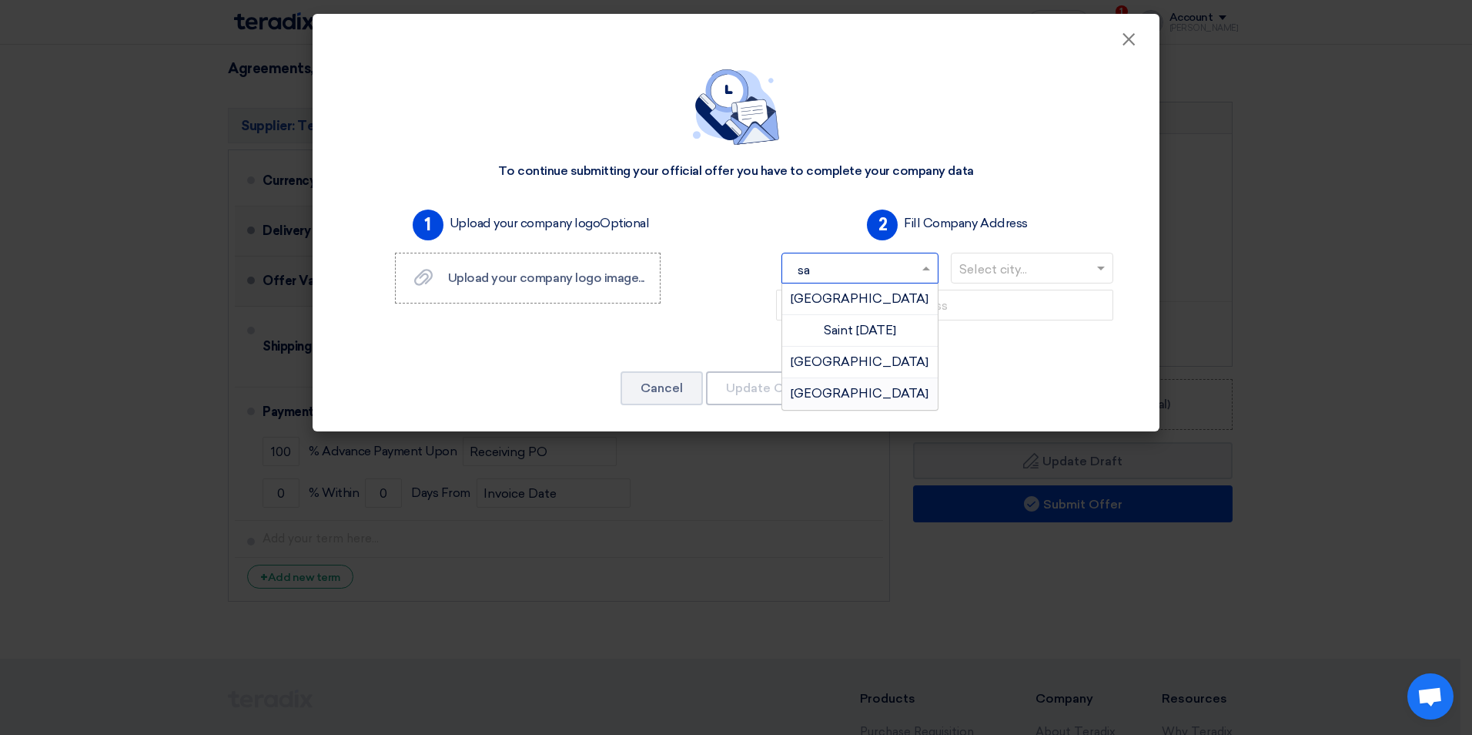
click at [891, 392] on span "[GEOGRAPHIC_DATA]" at bounding box center [860, 393] width 138 height 15
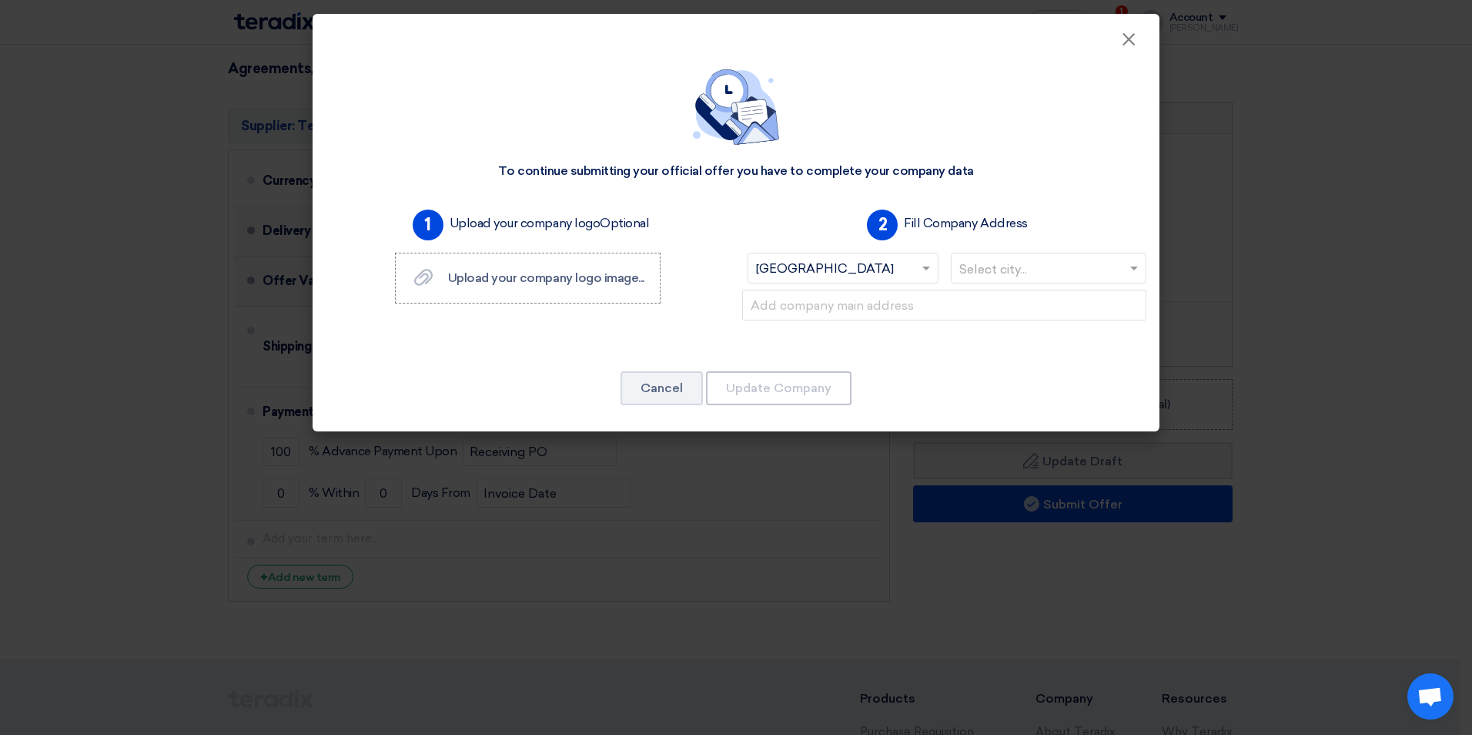
click at [1015, 270] on input "text" at bounding box center [1042, 269] width 164 height 25
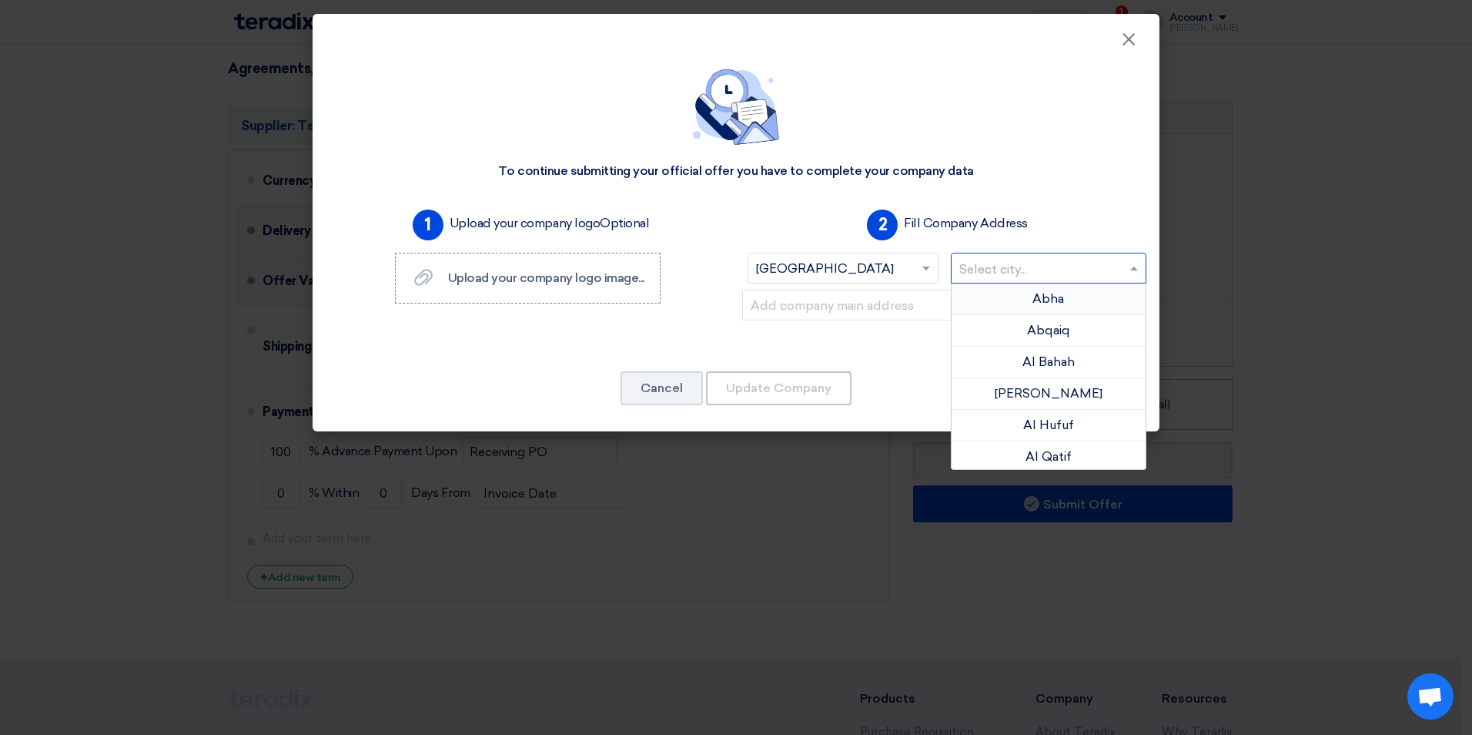
type input "d"
click at [1029, 327] on span "Dammam" at bounding box center [1048, 330] width 55 height 15
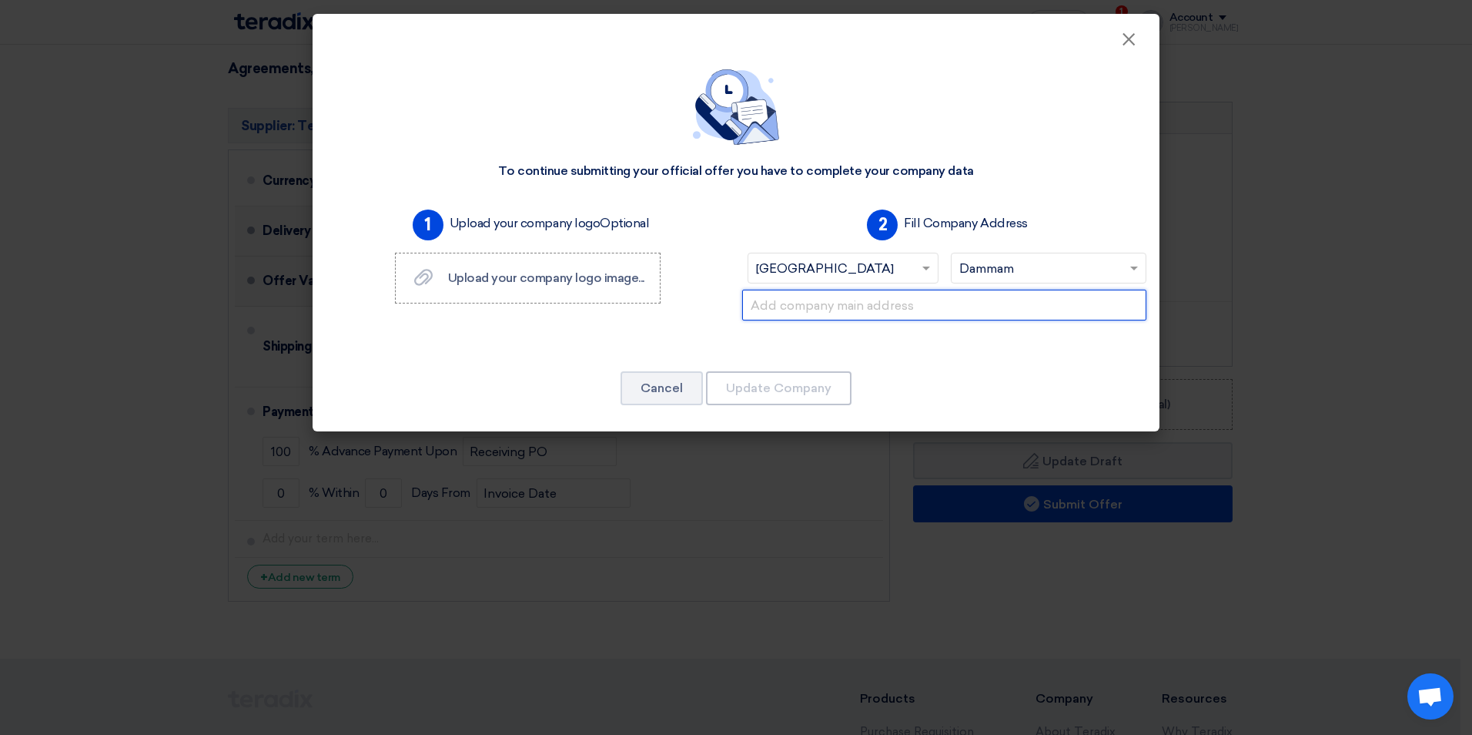
click at [914, 313] on input "text" at bounding box center [944, 305] width 404 height 31
type input "dammam 2nd industrial area"
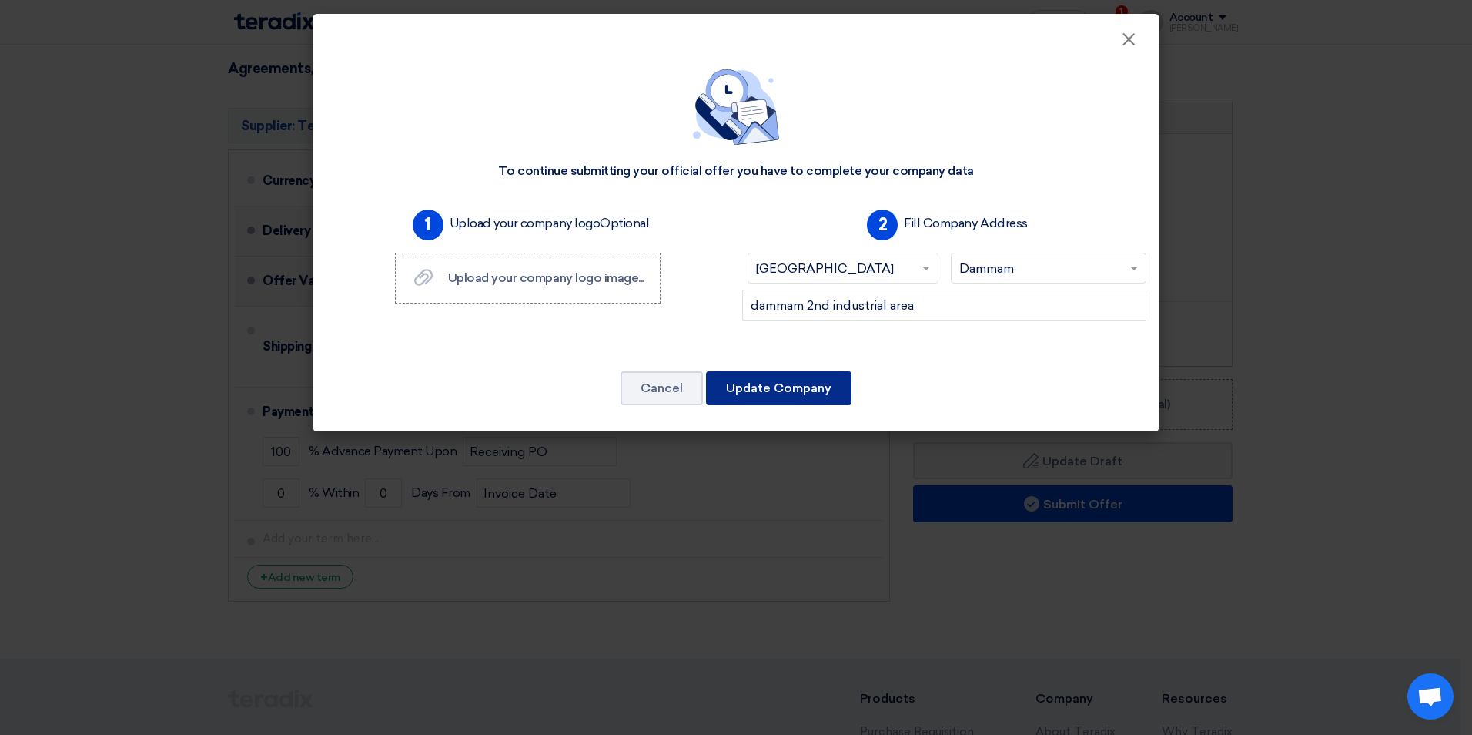
click at [745, 388] on button "Update Company" at bounding box center [779, 388] width 146 height 34
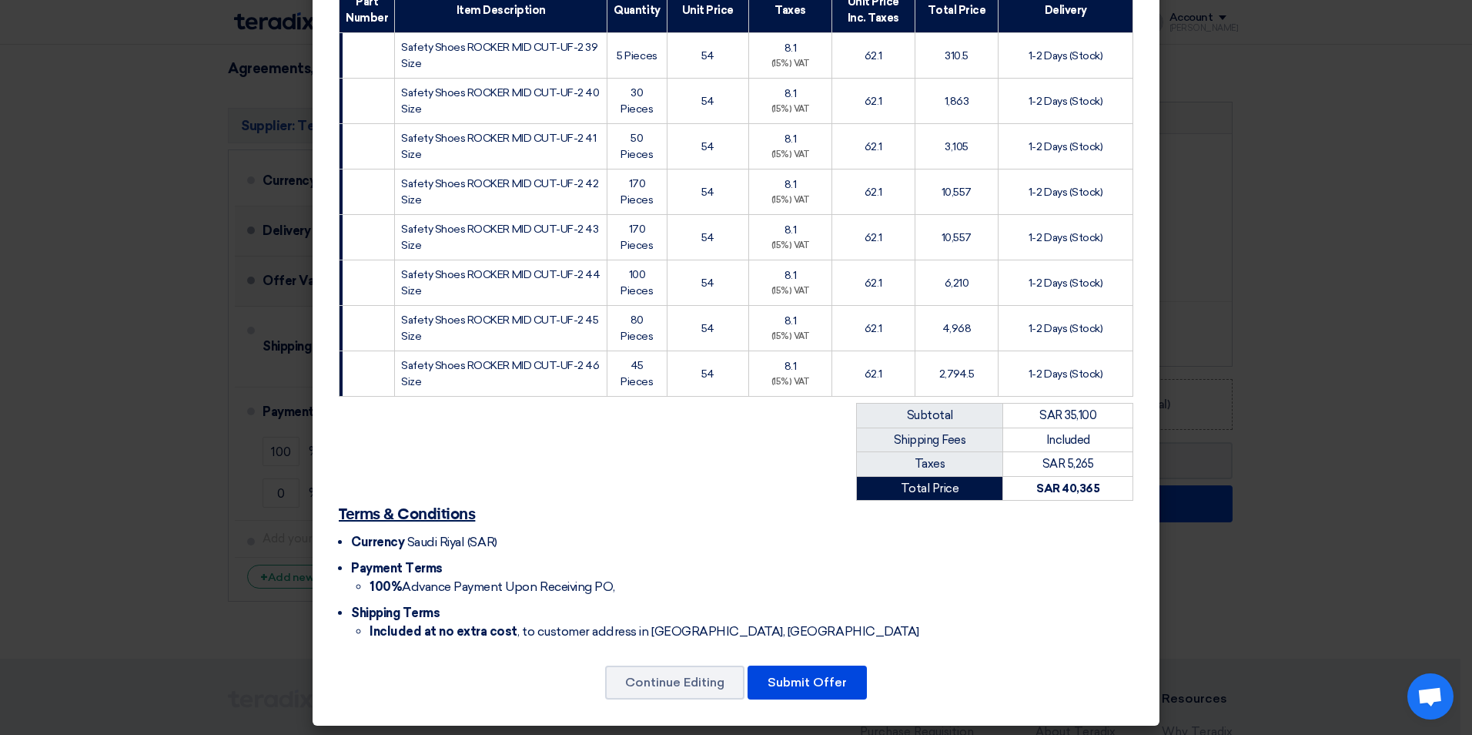
scroll to position [255, 0]
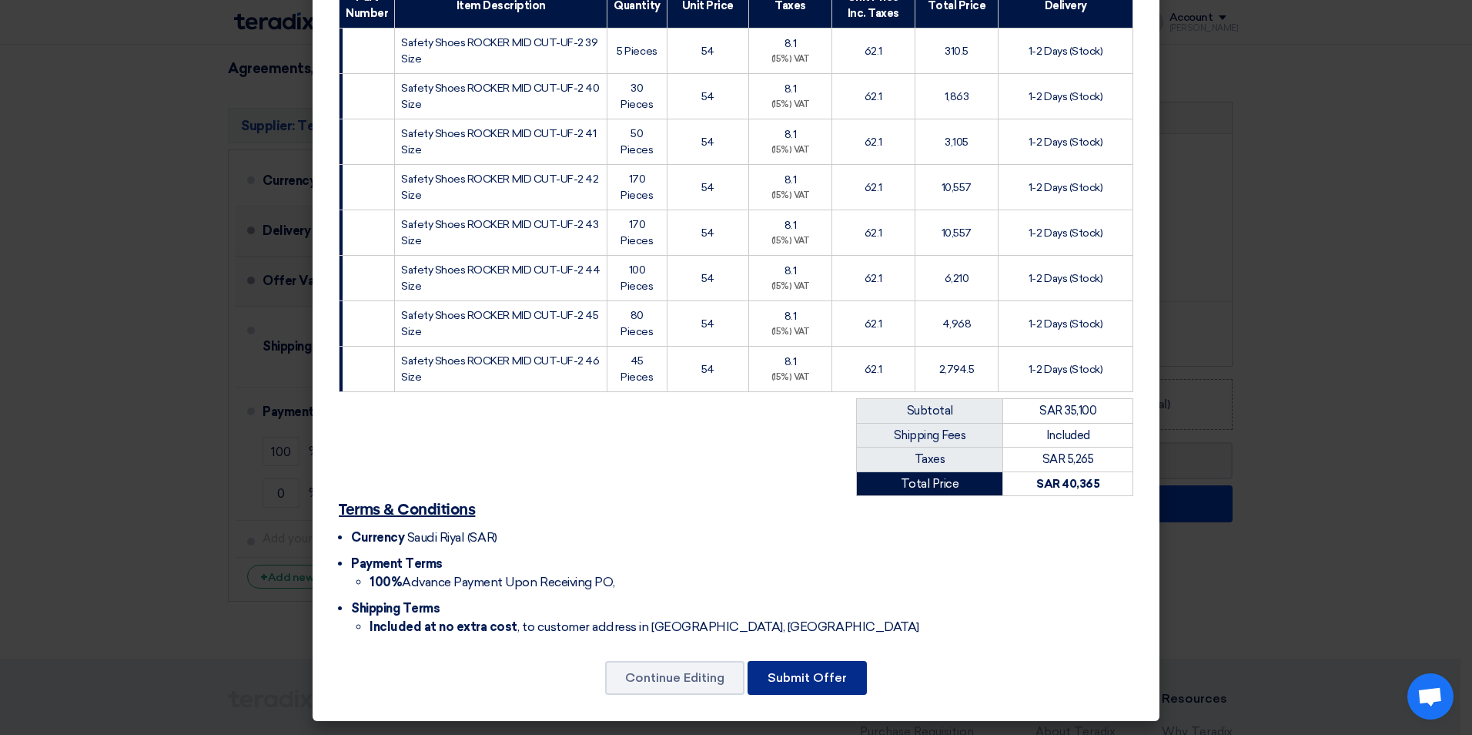
click at [821, 679] on button "Submit Offer" at bounding box center [807, 678] width 119 height 34
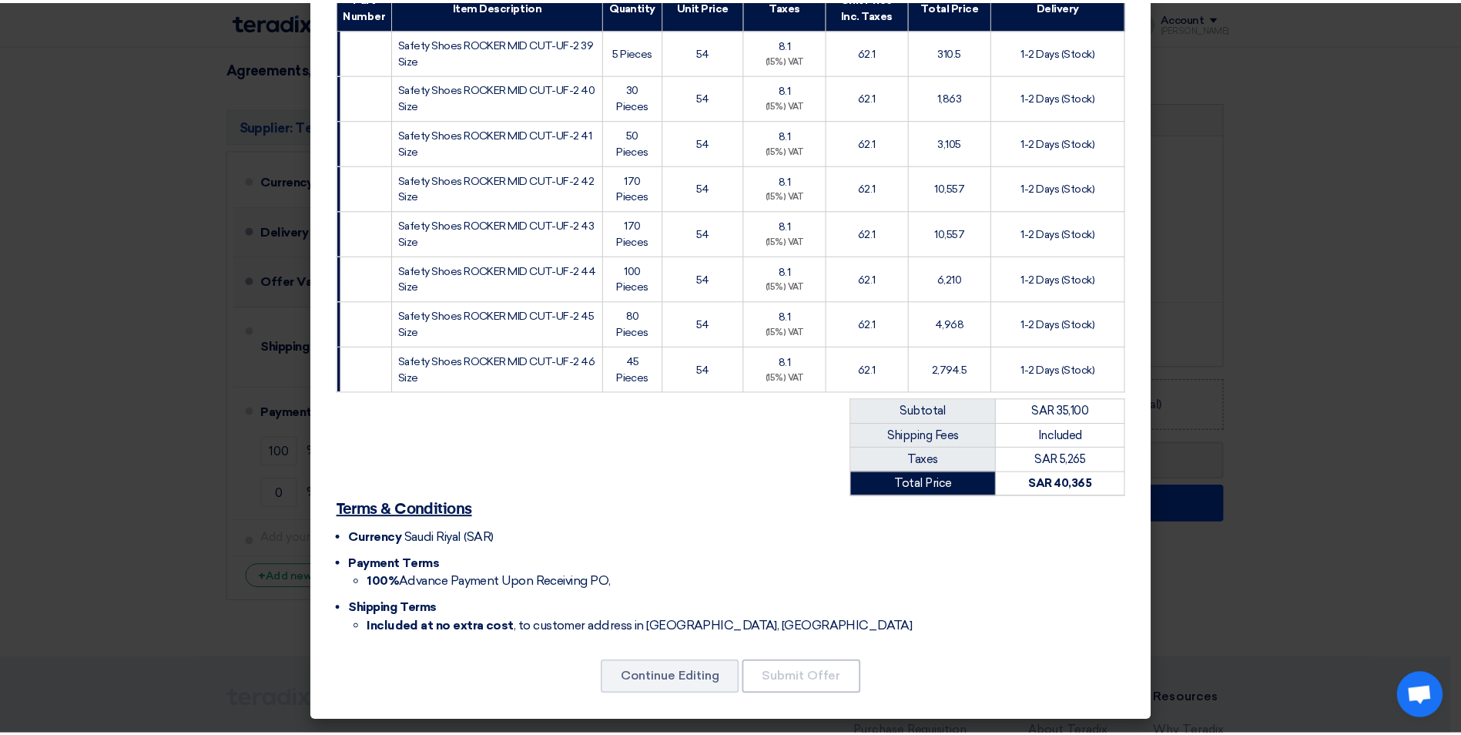
scroll to position [0, 0]
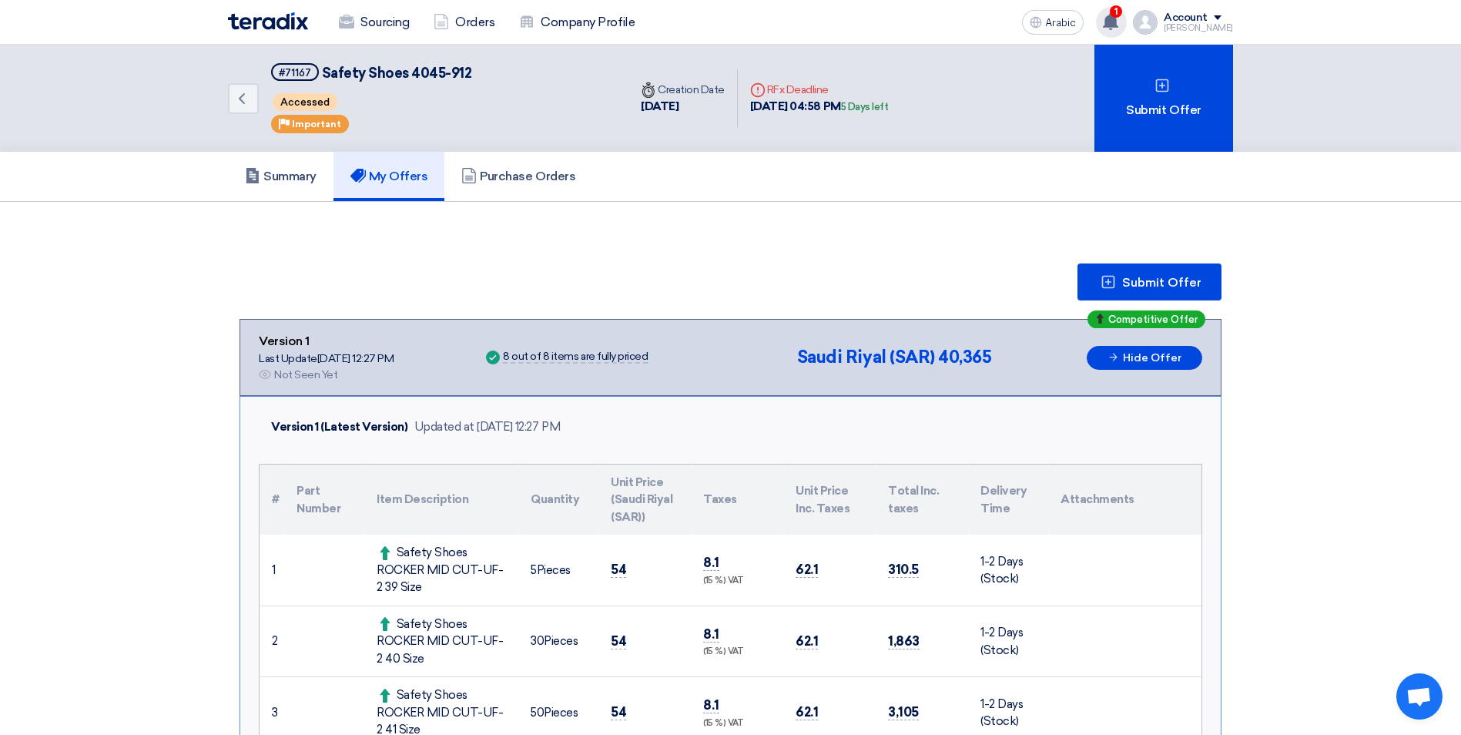
click at [1118, 18] on use at bounding box center [1110, 21] width 15 height 17
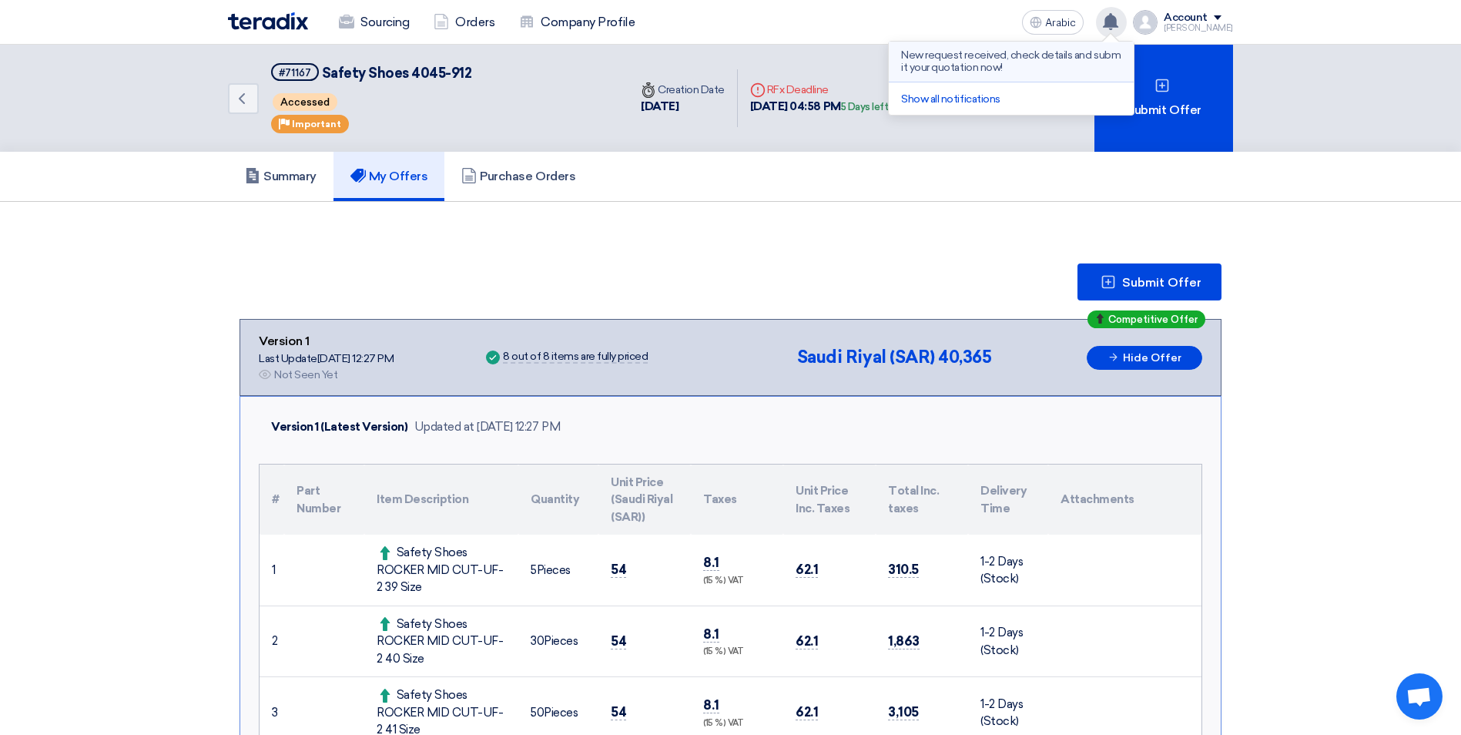
click at [975, 69] on p "New request received, check details and submit your quotation now!" at bounding box center [1011, 61] width 220 height 25
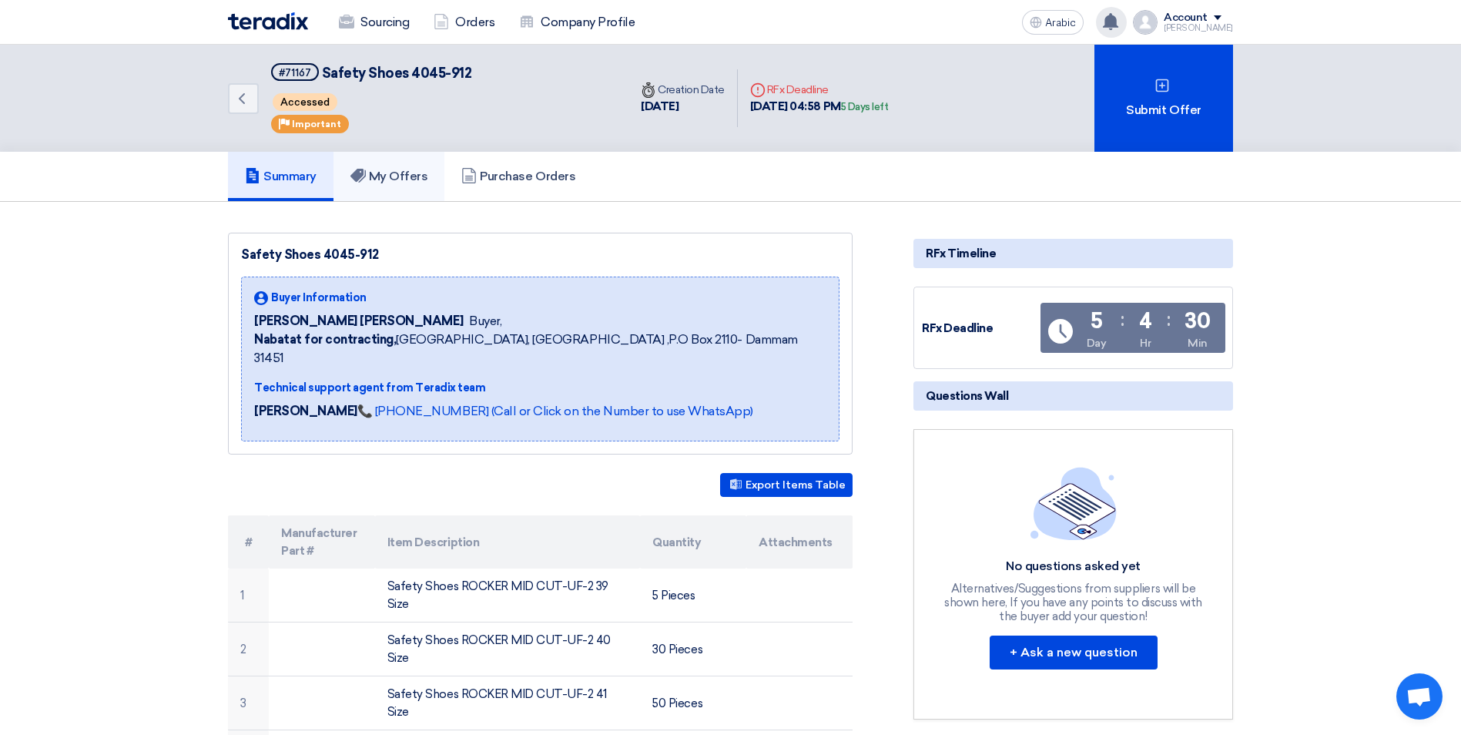
click at [421, 172] on font "My Offers" at bounding box center [398, 176] width 59 height 15
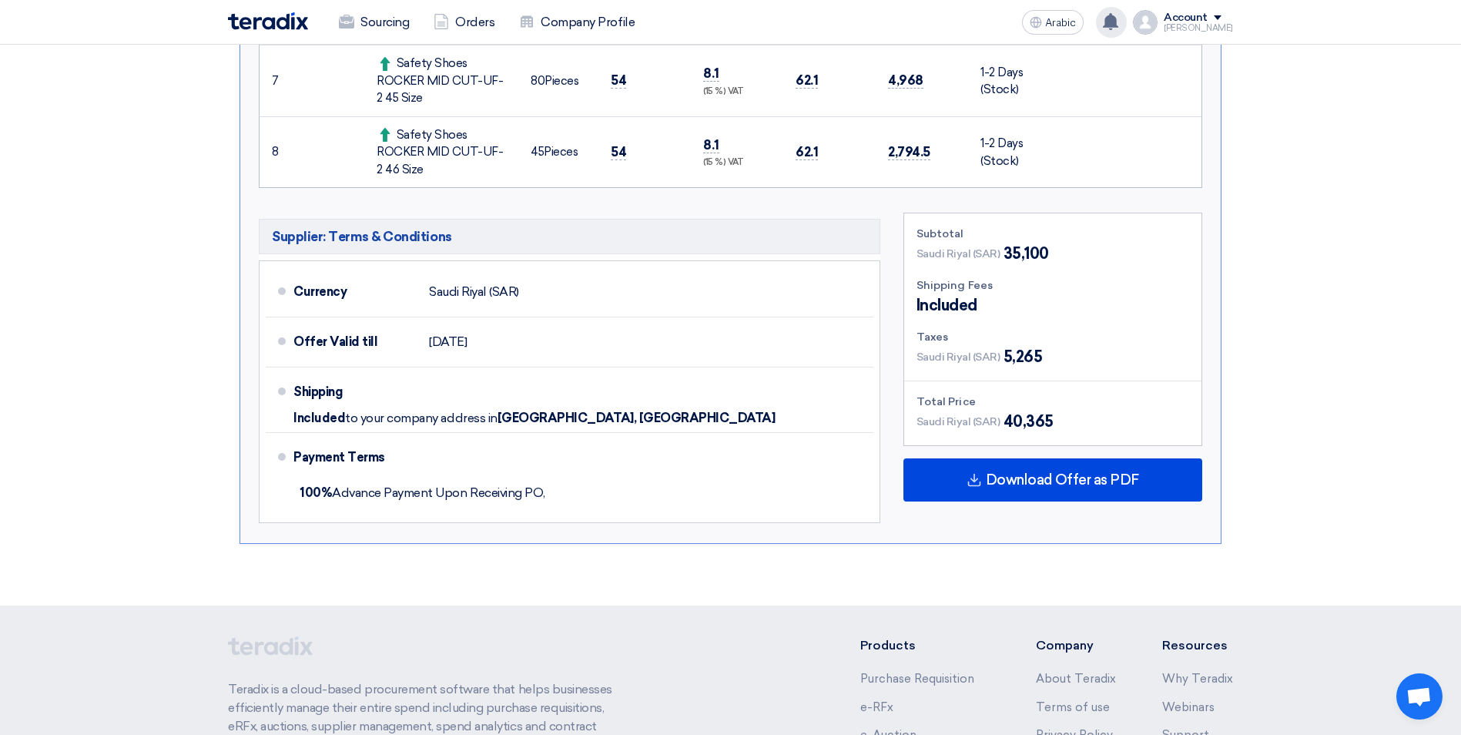
scroll to position [1001, 0]
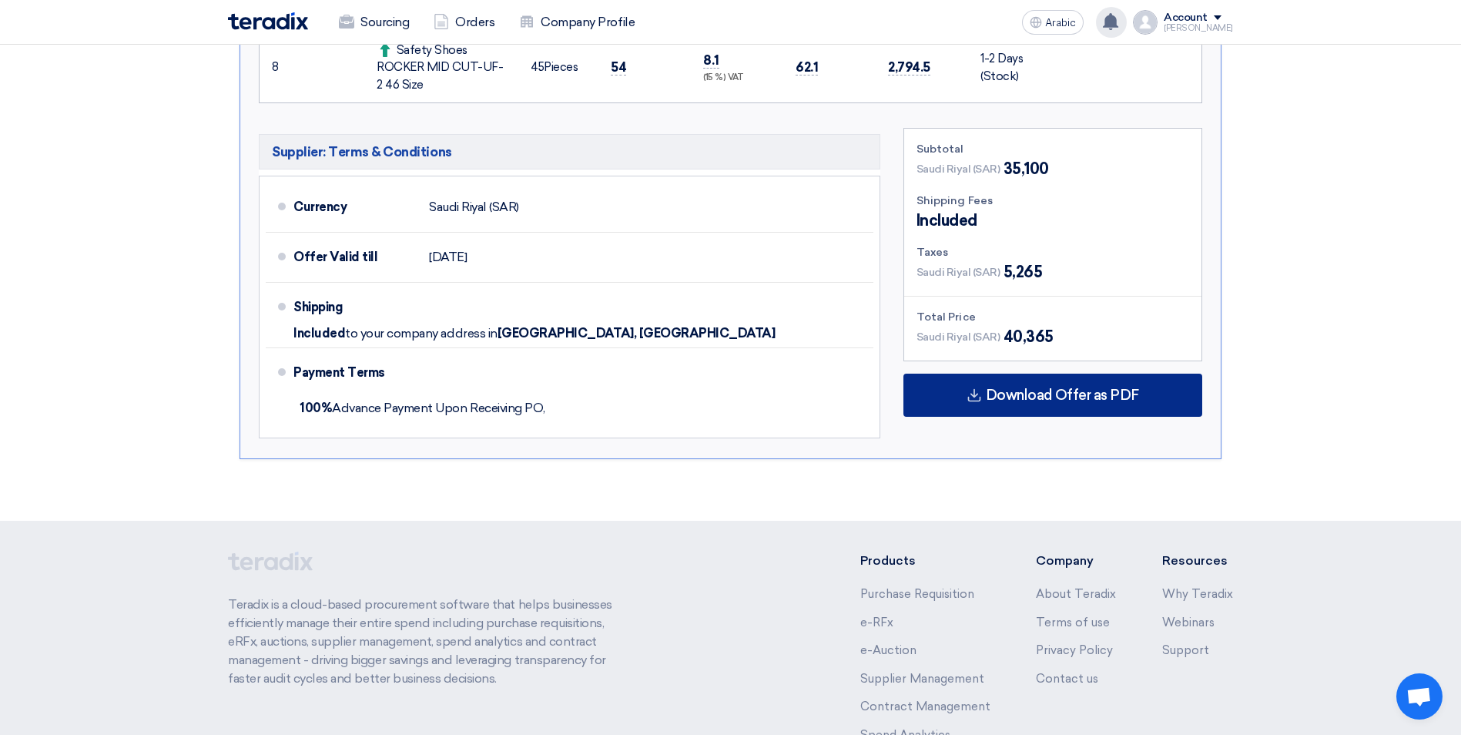
click at [1084, 397] on span "Download Offer as PDF" at bounding box center [1062, 395] width 153 height 14
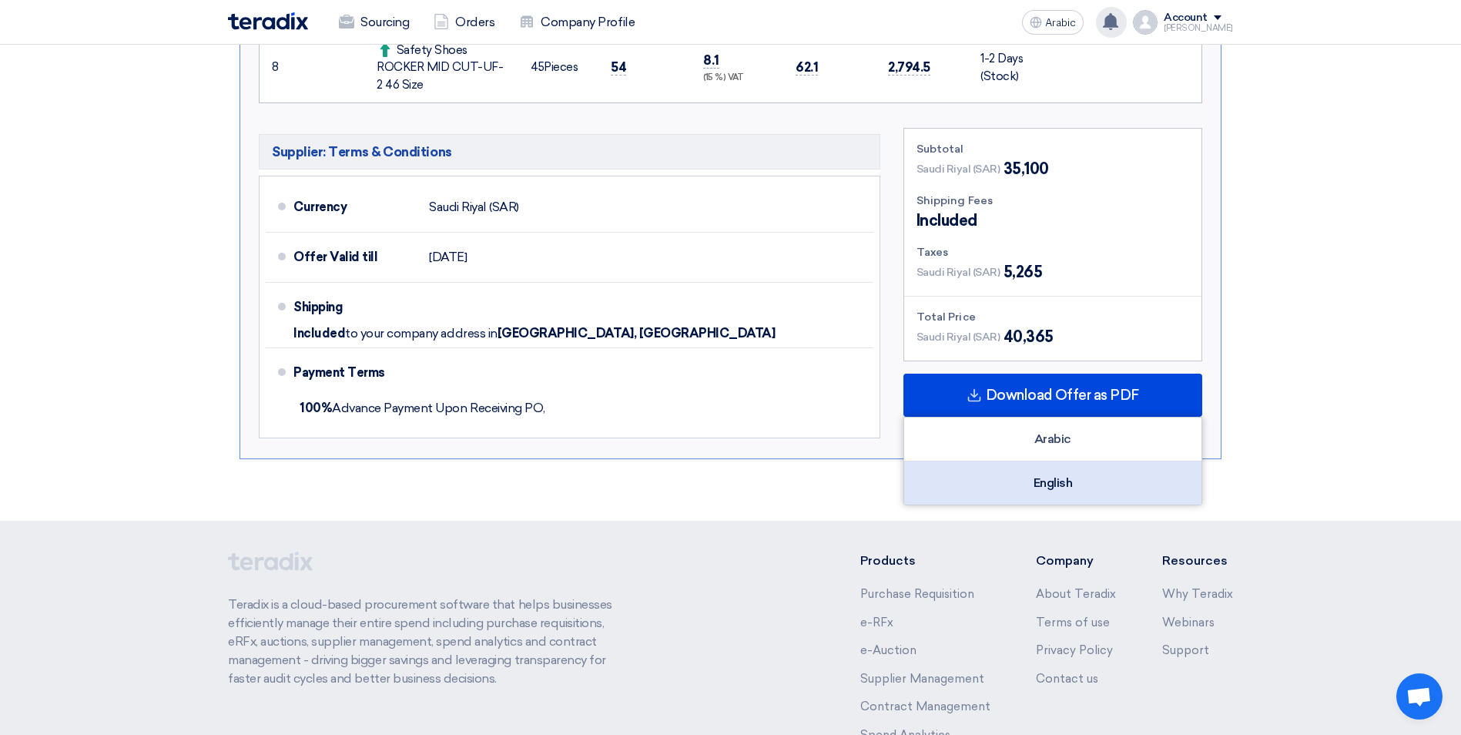
click at [1059, 486] on div "English" at bounding box center [1052, 482] width 297 height 43
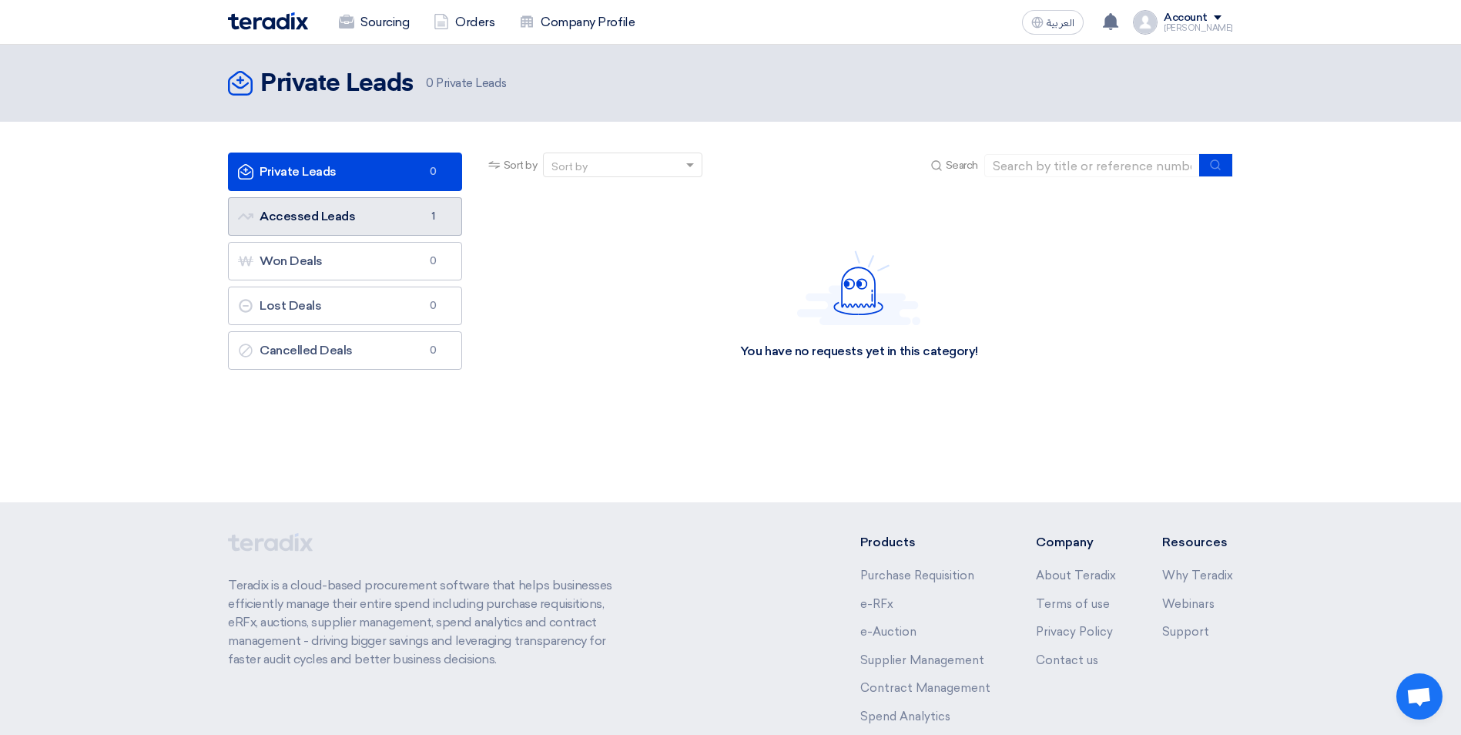
click at [340, 223] on link "Accessed Leads Accessed Leads 1" at bounding box center [345, 216] width 234 height 39
